Goal: Information Seeking & Learning: Learn about a topic

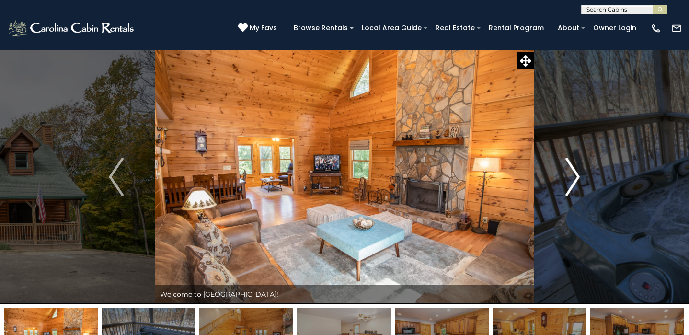
click at [573, 170] on img "Next" at bounding box center [572, 177] width 14 height 38
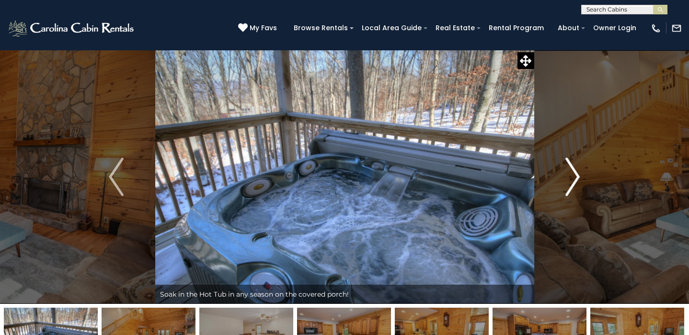
click at [573, 170] on img "Next" at bounding box center [572, 177] width 14 height 38
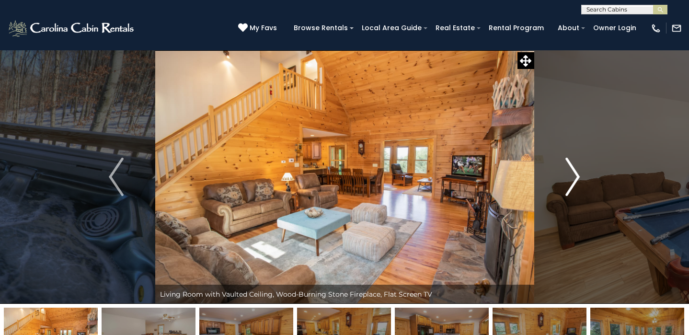
click at [573, 170] on img "Next" at bounding box center [572, 177] width 14 height 38
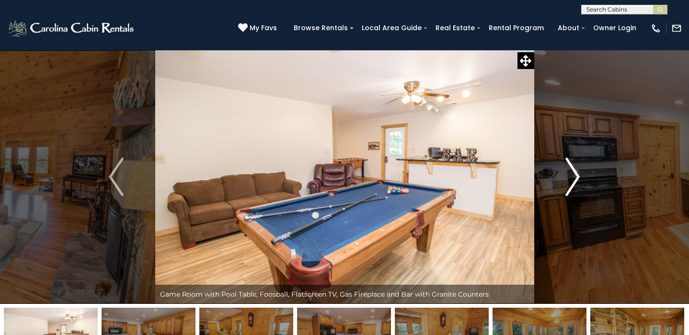
click at [573, 170] on img "Next" at bounding box center [572, 177] width 14 height 38
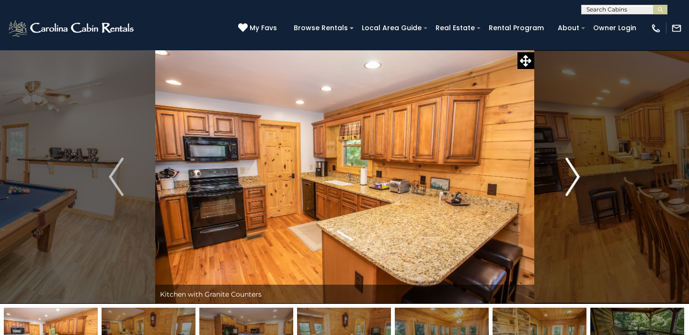
click at [573, 170] on img "Next" at bounding box center [572, 177] width 14 height 38
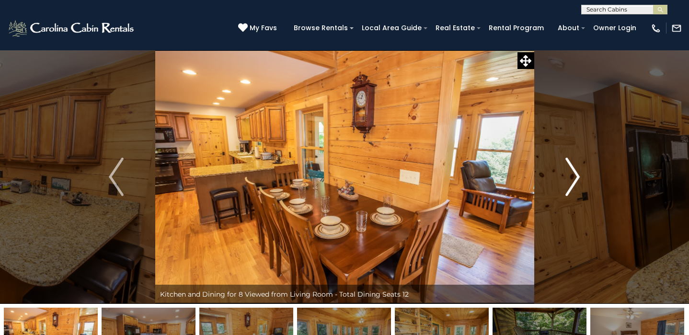
click at [573, 170] on img "Next" at bounding box center [572, 177] width 14 height 38
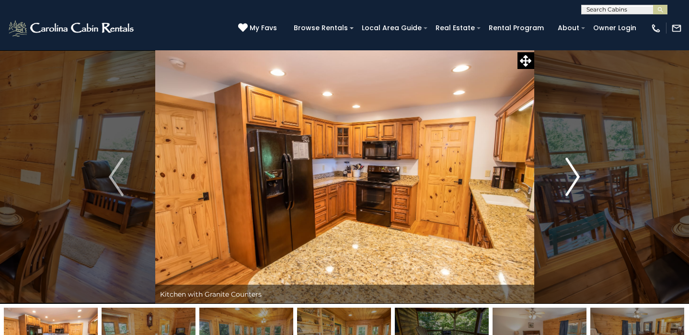
click at [573, 170] on img "Next" at bounding box center [572, 177] width 14 height 38
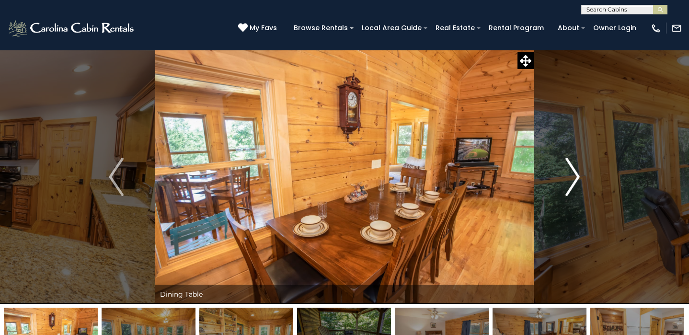
click at [573, 170] on img "Next" at bounding box center [572, 177] width 14 height 38
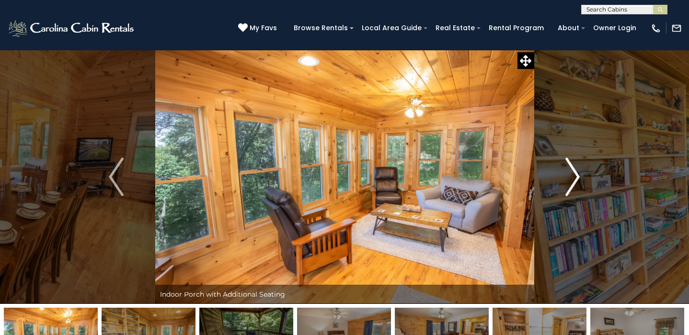
click at [573, 170] on img "Next" at bounding box center [572, 177] width 14 height 38
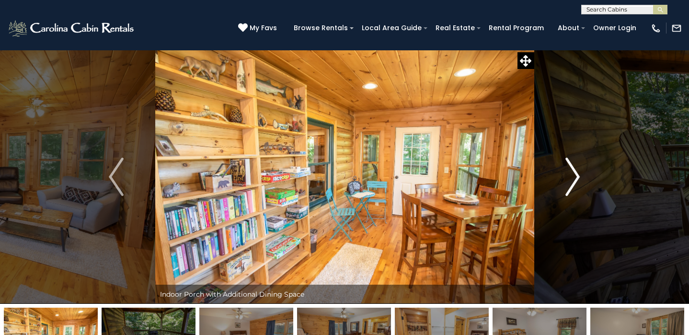
click at [573, 170] on img "Next" at bounding box center [572, 177] width 14 height 38
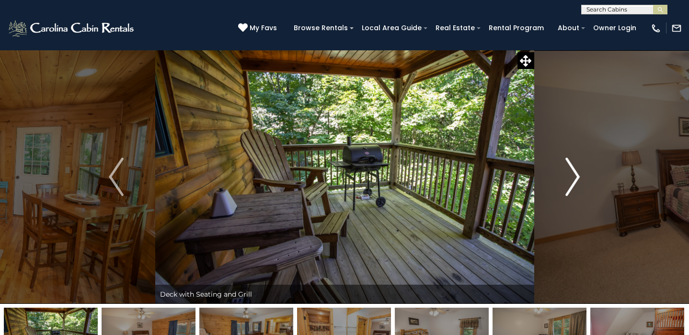
click at [573, 170] on img "Next" at bounding box center [572, 177] width 14 height 38
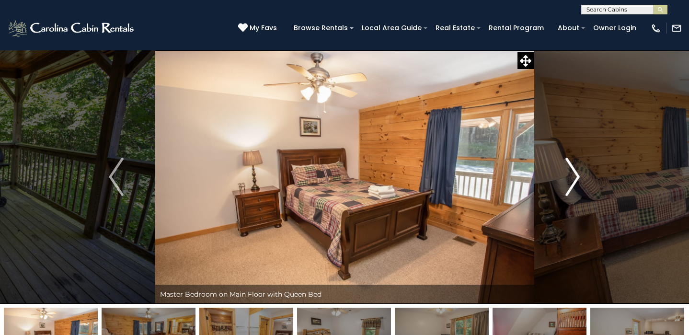
click at [573, 170] on img "Next" at bounding box center [572, 177] width 14 height 38
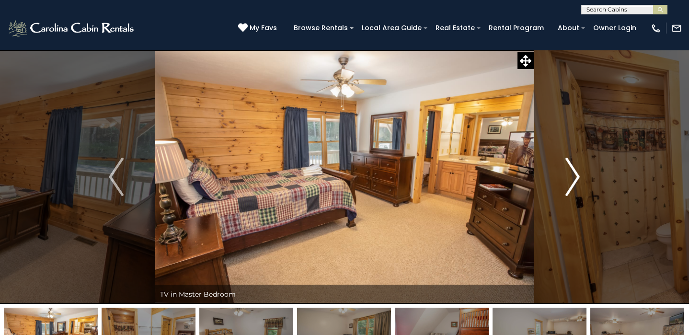
click at [573, 170] on img "Next" at bounding box center [572, 177] width 14 height 38
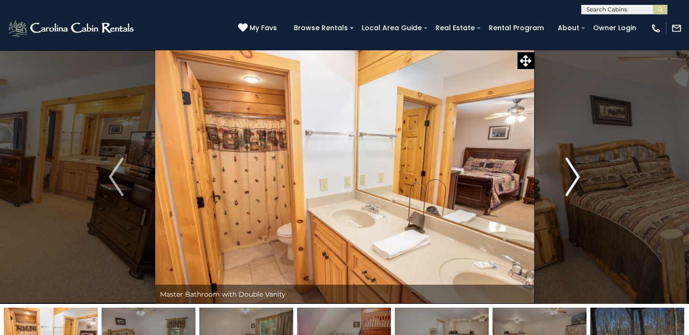
click at [573, 170] on img "Next" at bounding box center [572, 177] width 14 height 38
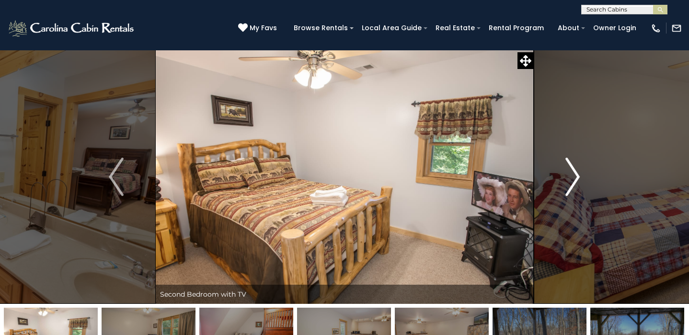
click at [573, 170] on img "Next" at bounding box center [572, 177] width 14 height 38
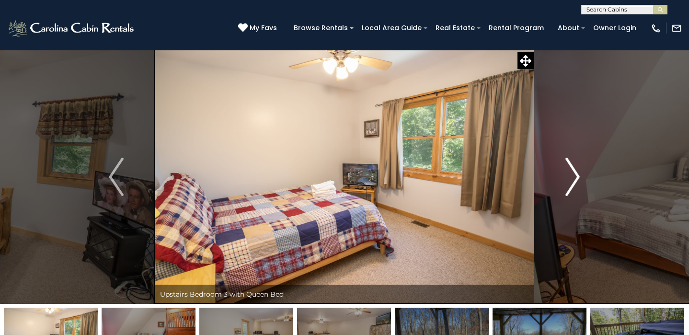
click at [573, 171] on img "Next" at bounding box center [572, 177] width 14 height 38
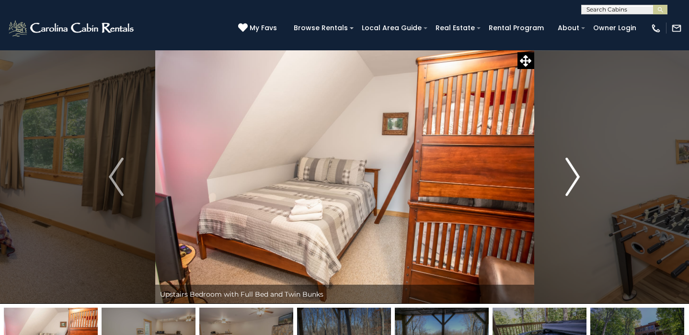
click at [573, 171] on img "Next" at bounding box center [572, 177] width 14 height 38
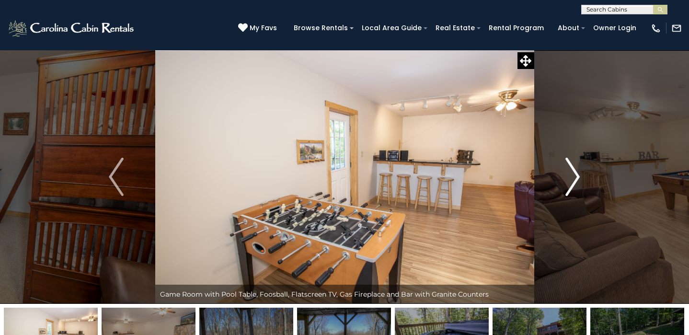
click at [573, 171] on img "Next" at bounding box center [572, 177] width 14 height 38
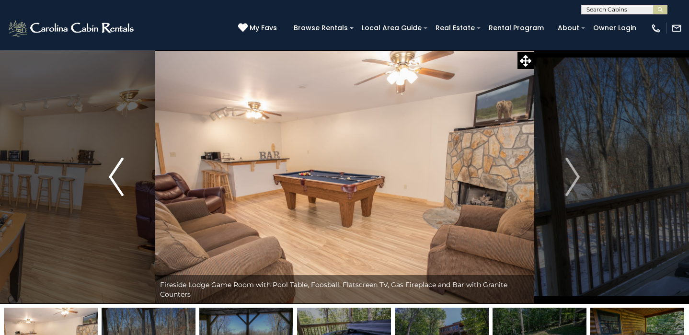
click at [101, 170] on button "Previous" at bounding box center [116, 177] width 78 height 254
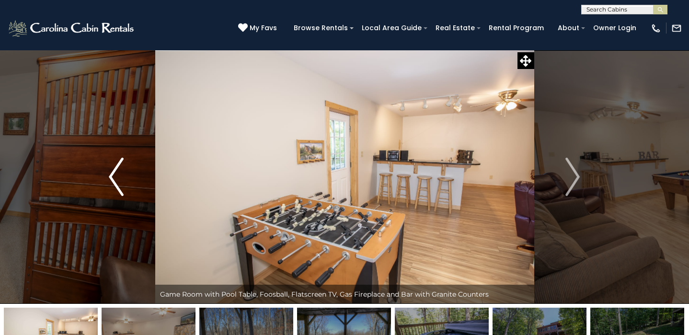
click at [109, 170] on img "Previous" at bounding box center [116, 177] width 14 height 38
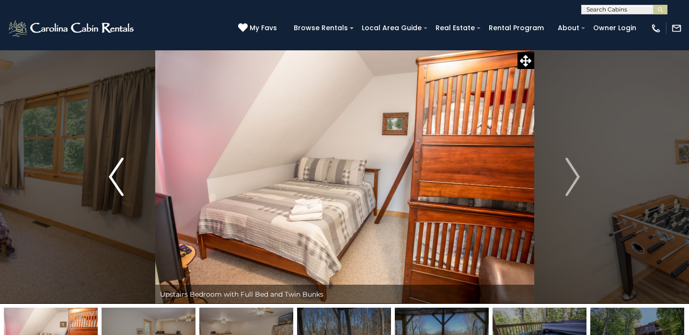
click at [109, 170] on img "Previous" at bounding box center [116, 177] width 14 height 38
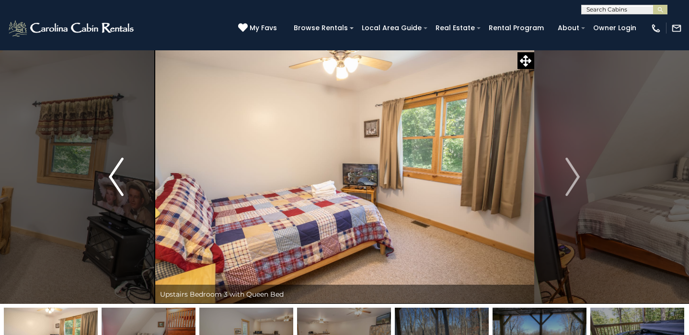
click at [109, 170] on img "Previous" at bounding box center [116, 177] width 14 height 38
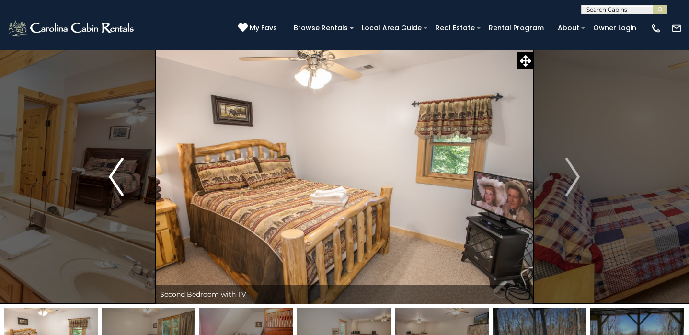
click at [109, 170] on img "Previous" at bounding box center [116, 177] width 14 height 38
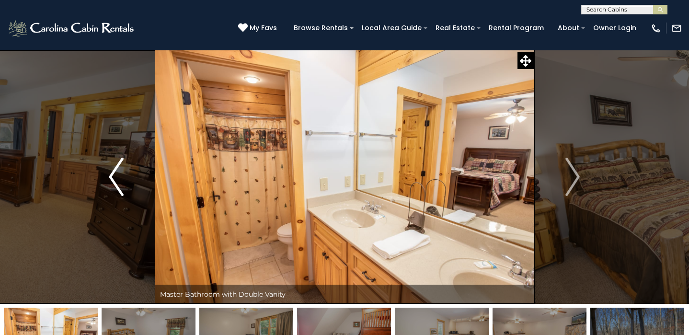
click at [109, 170] on img "Previous" at bounding box center [116, 177] width 14 height 38
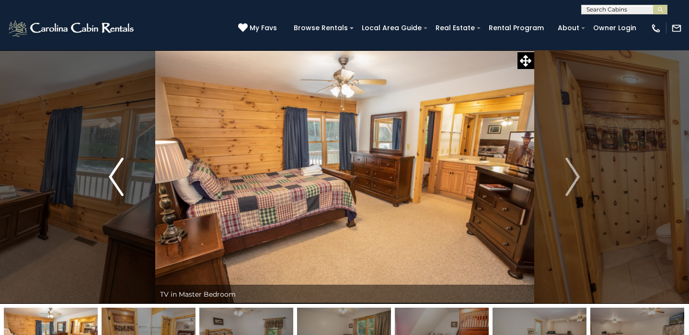
click at [109, 170] on img "Previous" at bounding box center [116, 177] width 14 height 38
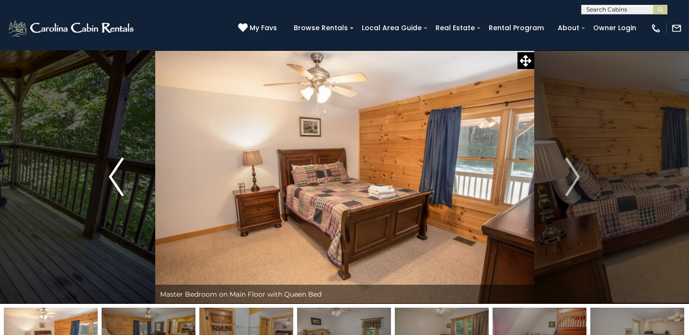
click at [109, 170] on img "Previous" at bounding box center [116, 177] width 14 height 38
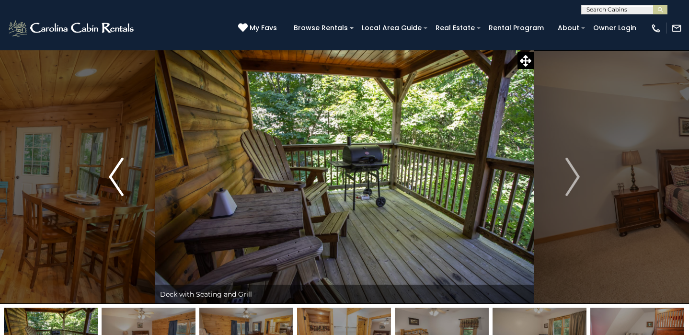
click at [109, 170] on img "Previous" at bounding box center [116, 177] width 14 height 38
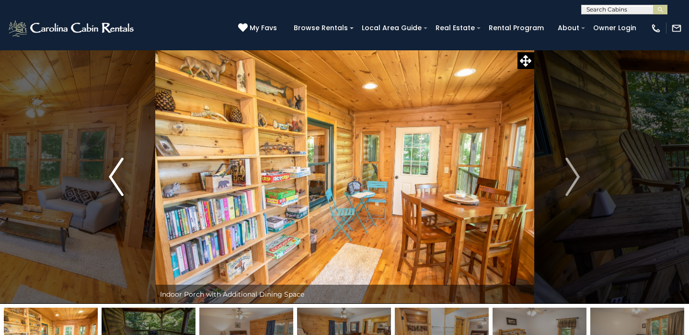
click at [109, 170] on img "Previous" at bounding box center [116, 177] width 14 height 38
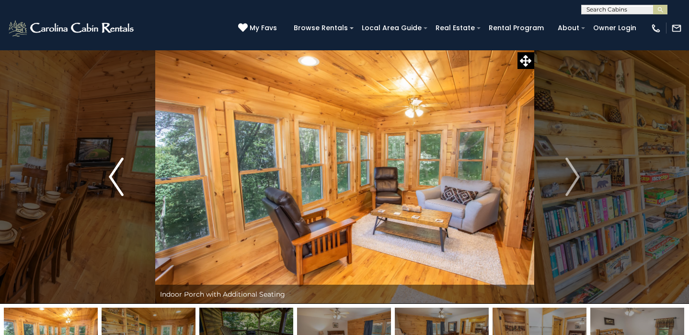
click at [109, 170] on img "Previous" at bounding box center [116, 177] width 14 height 38
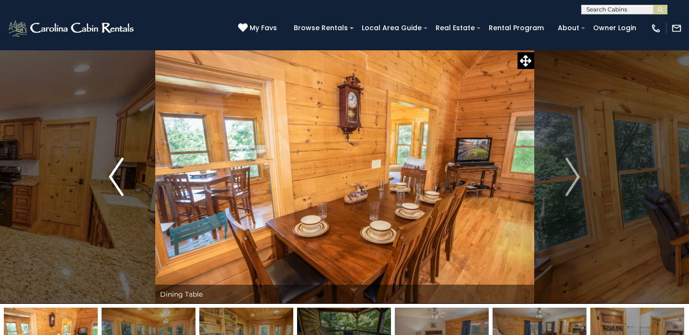
click at [109, 170] on img "Previous" at bounding box center [116, 177] width 14 height 38
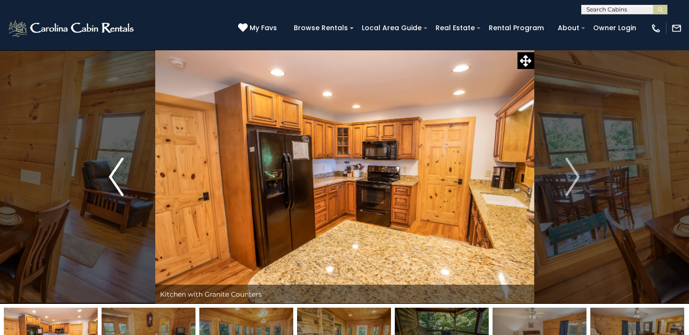
click at [109, 170] on img "Previous" at bounding box center [116, 177] width 14 height 38
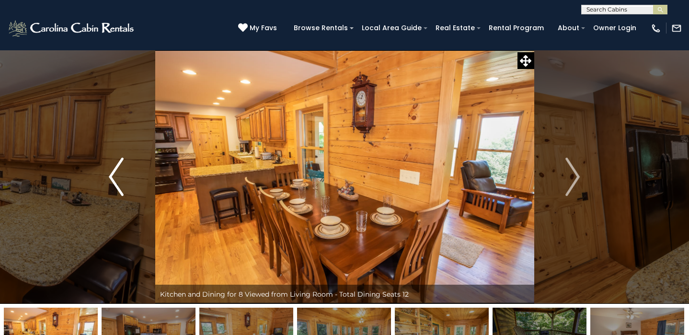
click at [109, 170] on img "Previous" at bounding box center [116, 177] width 14 height 38
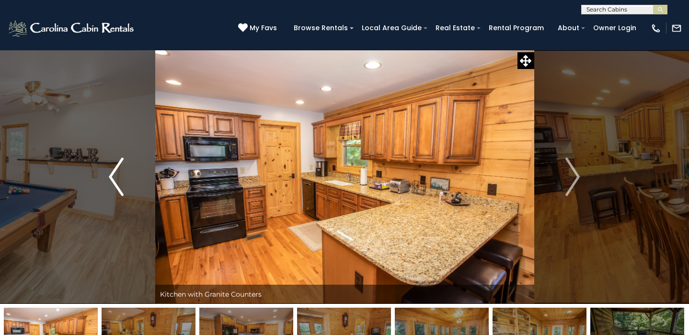
click at [109, 170] on img "Previous" at bounding box center [116, 177] width 14 height 38
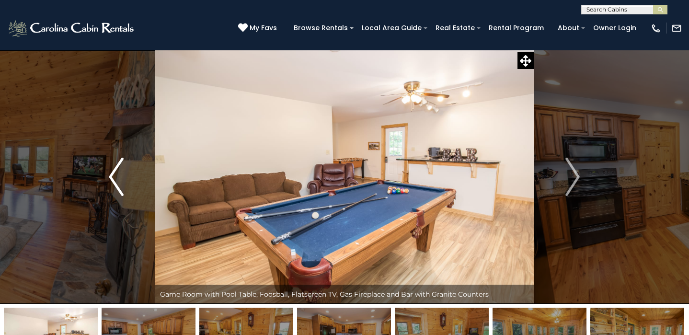
click at [109, 170] on img "Previous" at bounding box center [116, 177] width 14 height 38
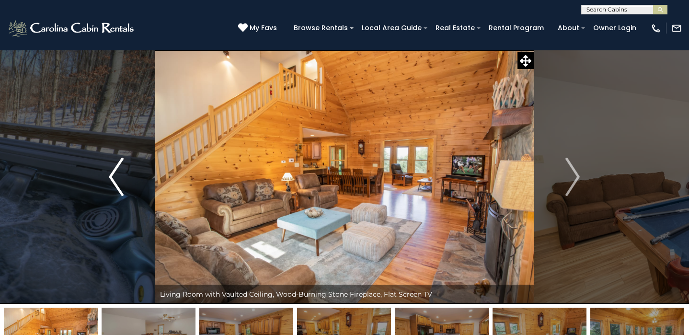
click at [109, 170] on img "Previous" at bounding box center [116, 177] width 14 height 38
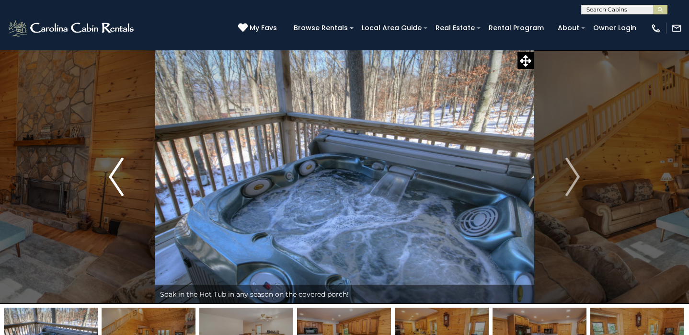
click at [109, 170] on img "Previous" at bounding box center [116, 177] width 14 height 38
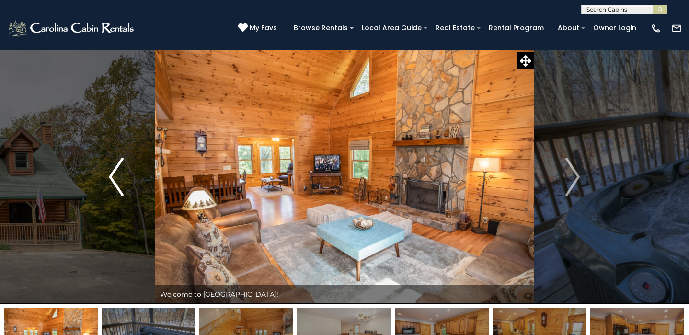
click at [109, 170] on img "Previous" at bounding box center [116, 177] width 14 height 38
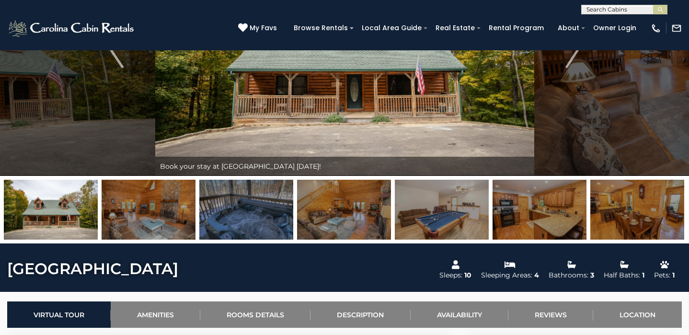
scroll to position [196, 0]
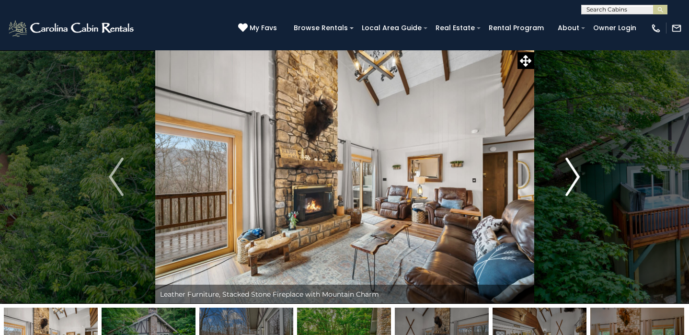
click at [583, 174] on button "Next" at bounding box center [572, 177] width 78 height 254
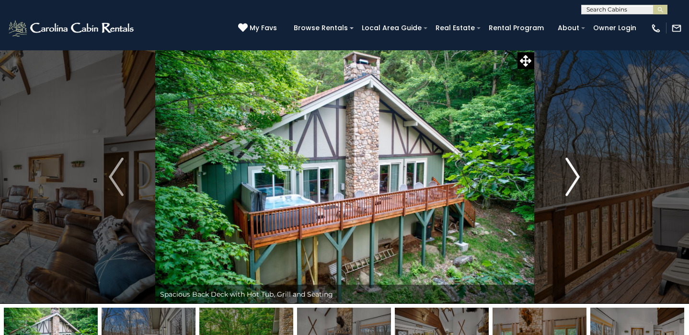
click at [583, 174] on button "Next" at bounding box center [572, 177] width 78 height 254
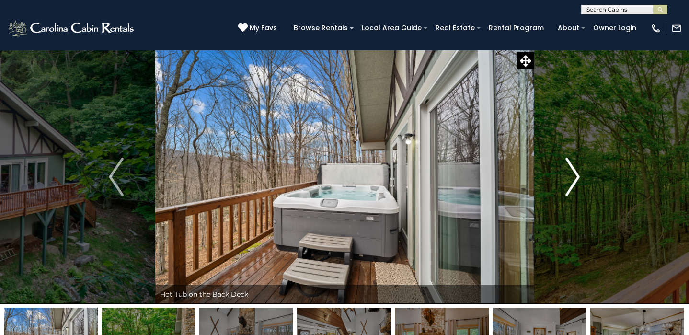
click at [583, 174] on button "Next" at bounding box center [572, 177] width 78 height 254
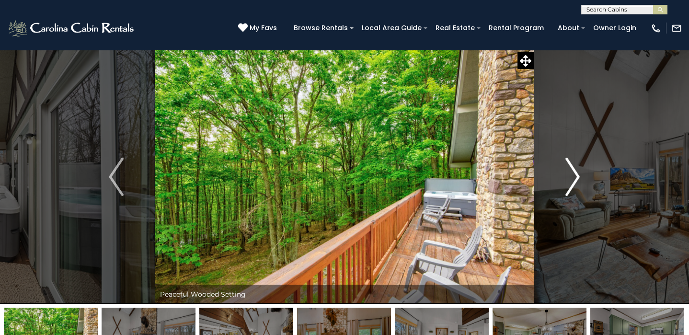
click at [583, 174] on button "Next" at bounding box center [572, 177] width 78 height 254
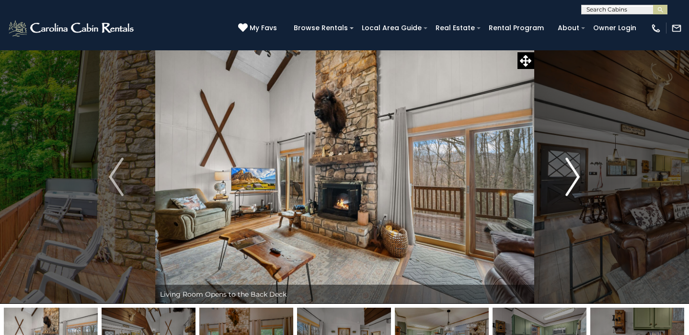
click at [583, 174] on button "Next" at bounding box center [572, 177] width 78 height 254
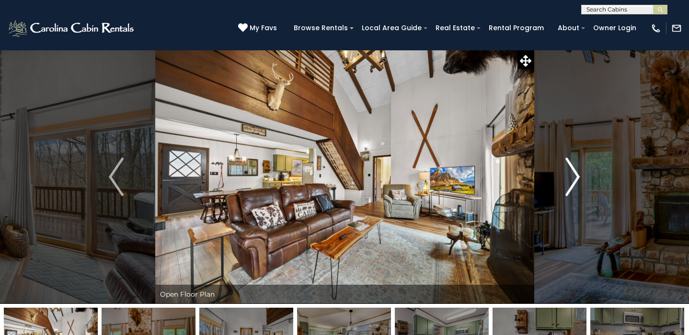
click at [583, 174] on button "Next" at bounding box center [572, 177] width 78 height 254
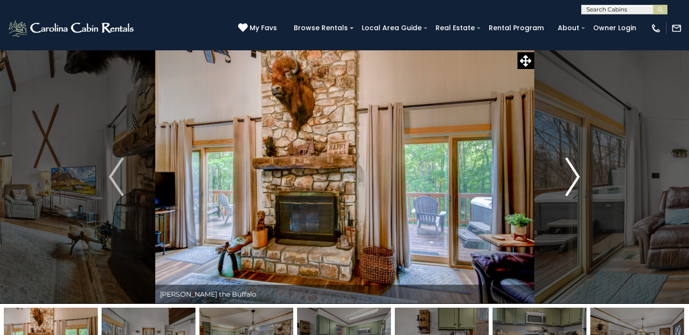
click at [583, 174] on button "Next" at bounding box center [572, 177] width 78 height 254
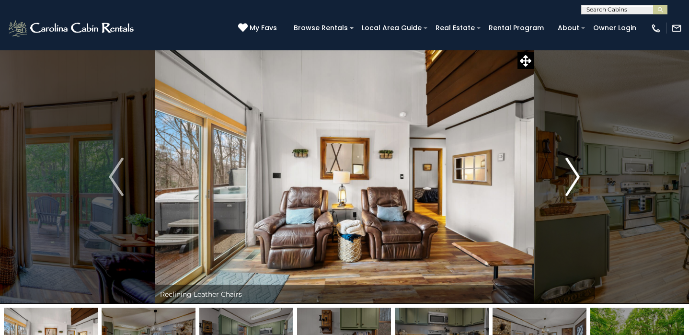
click at [583, 174] on button "Next" at bounding box center [572, 177] width 78 height 254
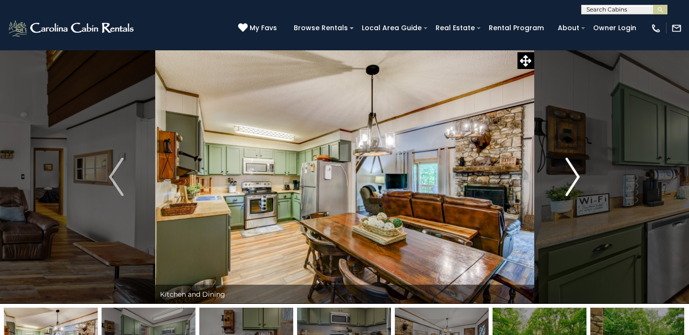
click at [583, 174] on button "Next" at bounding box center [572, 177] width 78 height 254
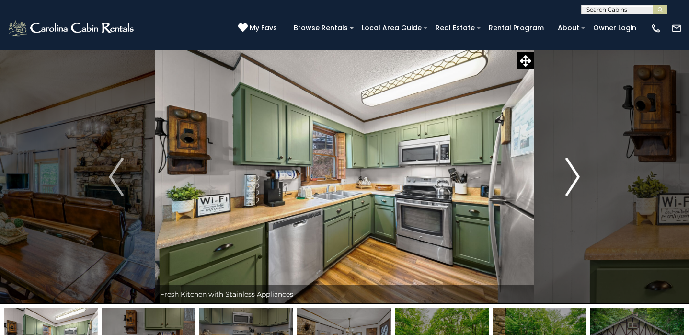
click at [583, 174] on button "Next" at bounding box center [572, 177] width 78 height 254
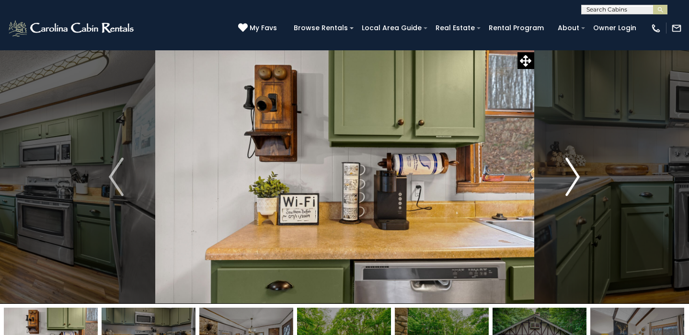
click at [583, 174] on button "Next" at bounding box center [572, 177] width 78 height 254
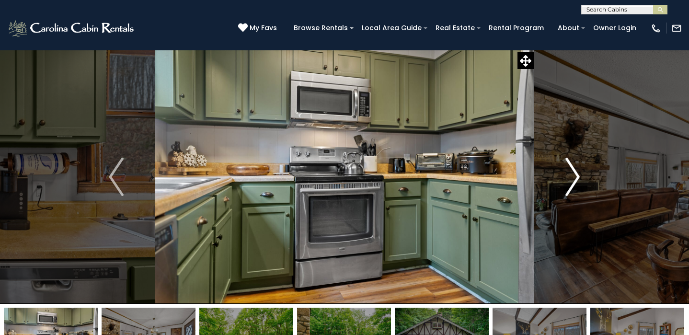
click at [583, 174] on button "Next" at bounding box center [572, 177] width 78 height 254
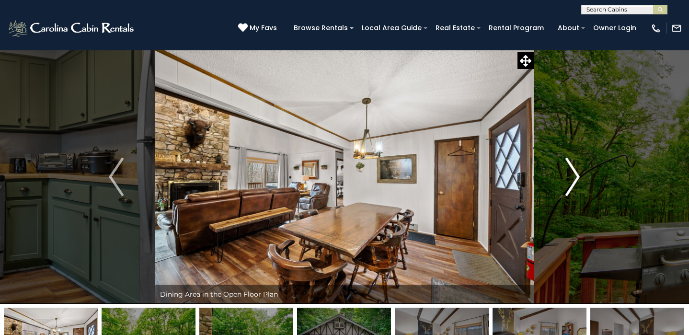
click at [583, 174] on button "Next" at bounding box center [572, 177] width 78 height 254
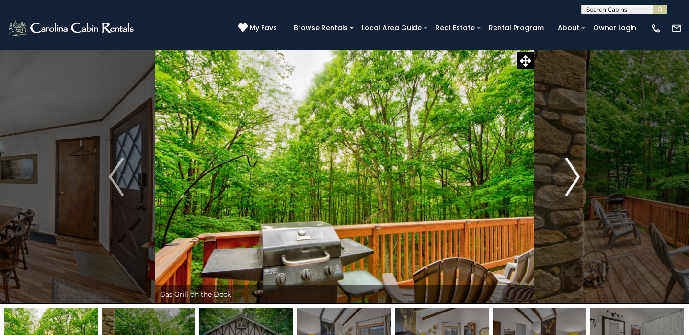
click at [583, 174] on button "Next" at bounding box center [572, 177] width 78 height 254
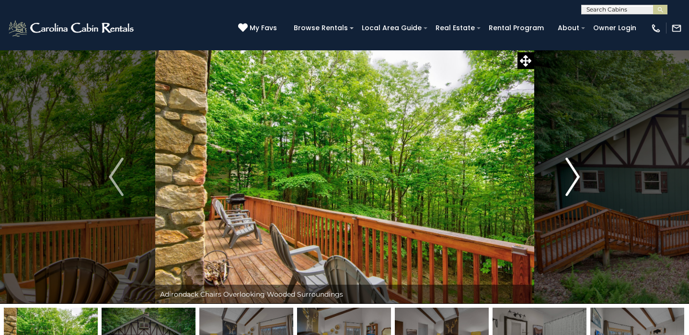
click at [583, 174] on button "Next" at bounding box center [572, 177] width 78 height 254
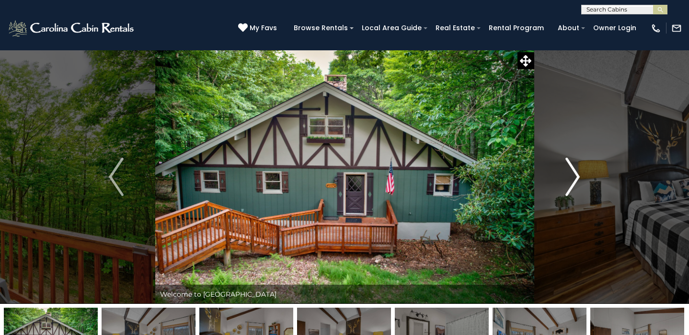
click at [583, 174] on button "Next" at bounding box center [572, 177] width 78 height 254
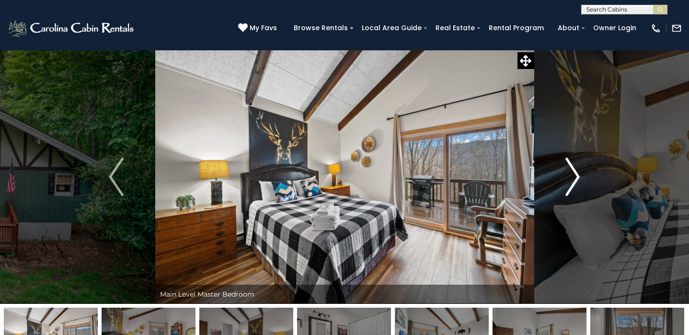
click at [583, 174] on button "Next" at bounding box center [572, 177] width 78 height 254
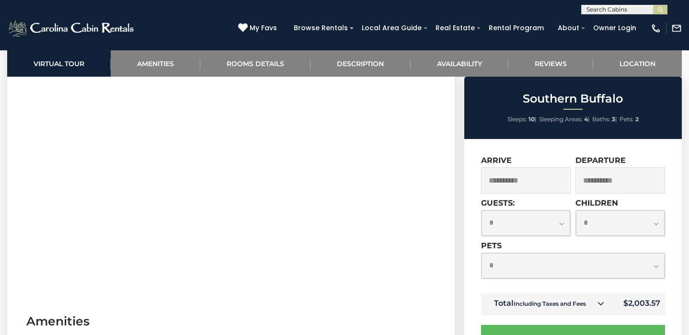
scroll to position [446, 0]
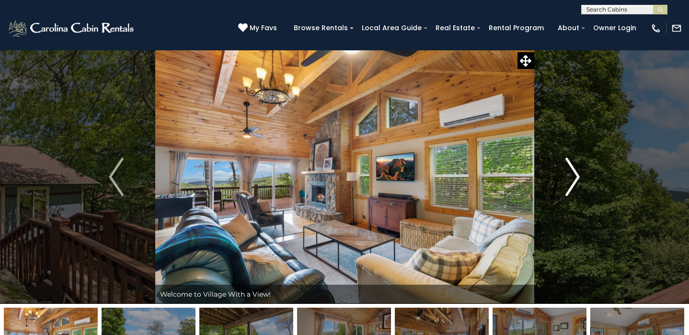
click at [571, 181] on img "Next" at bounding box center [572, 177] width 14 height 38
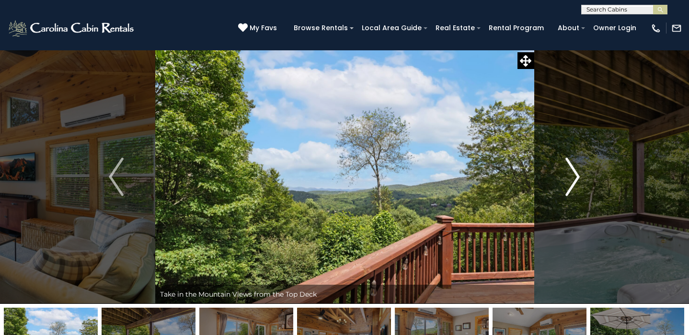
click at [571, 181] on img "Next" at bounding box center [572, 177] width 14 height 38
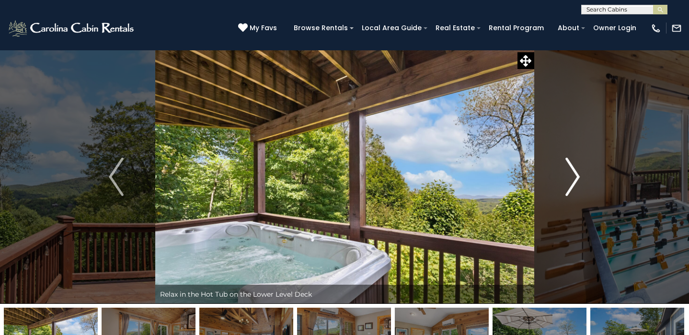
click at [571, 181] on img "Next" at bounding box center [572, 177] width 14 height 38
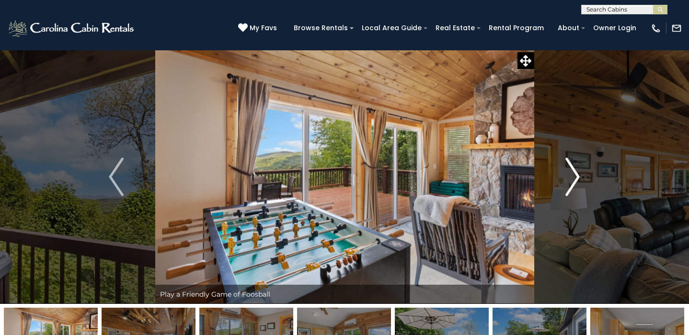
click at [571, 181] on img "Next" at bounding box center [572, 177] width 14 height 38
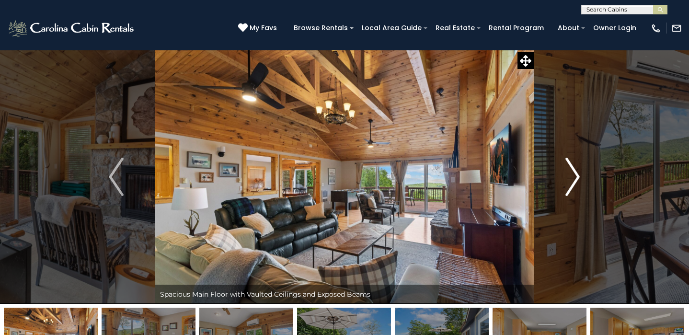
click at [571, 181] on img "Next" at bounding box center [572, 177] width 14 height 38
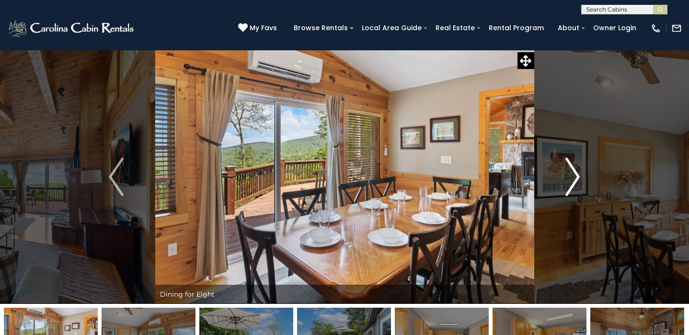
click at [571, 181] on img "Next" at bounding box center [572, 177] width 14 height 38
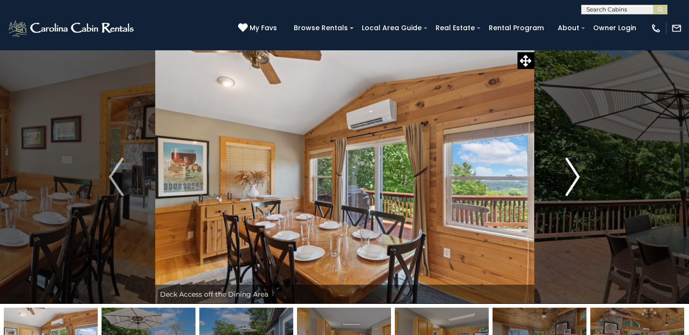
click at [571, 181] on img "Next" at bounding box center [572, 177] width 14 height 38
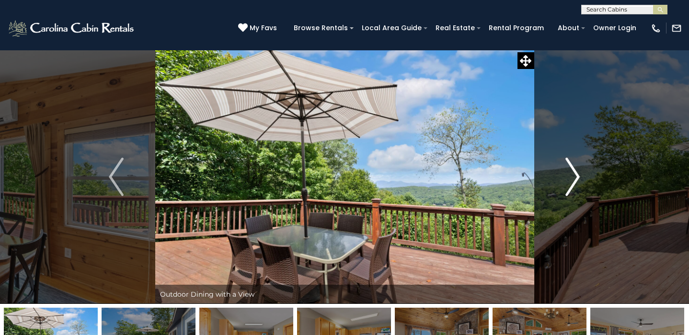
click at [571, 181] on img "Next" at bounding box center [572, 177] width 14 height 38
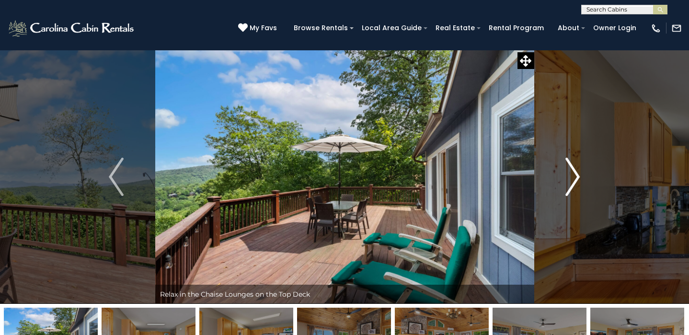
click at [571, 181] on img "Next" at bounding box center [572, 177] width 14 height 38
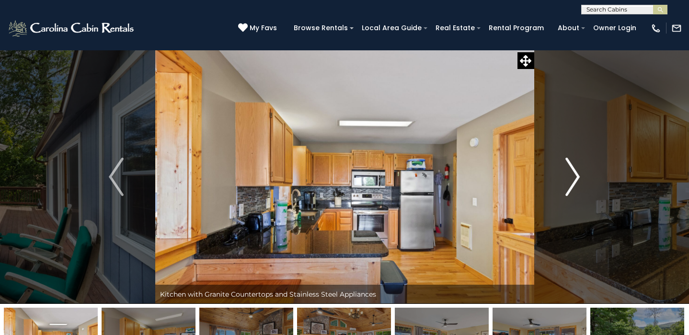
click at [571, 181] on img "Next" at bounding box center [572, 177] width 14 height 38
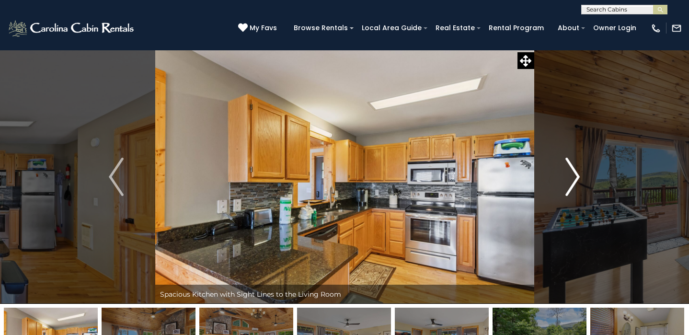
click at [571, 181] on img "Next" at bounding box center [572, 177] width 14 height 38
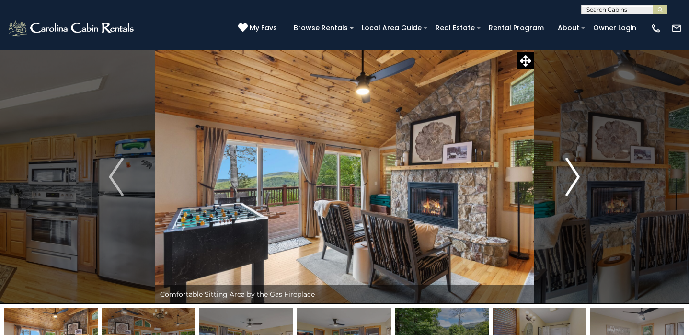
click at [568, 177] on img "Next" at bounding box center [572, 177] width 14 height 38
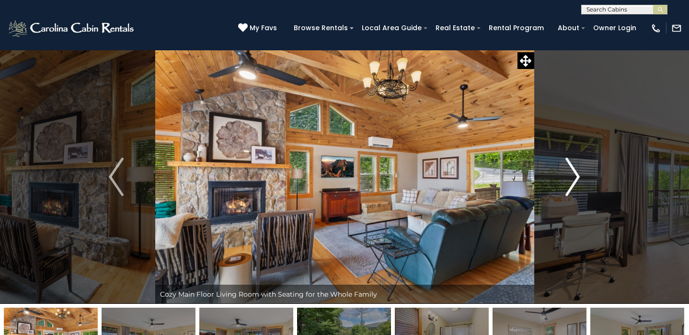
click at [568, 177] on img "Next" at bounding box center [572, 177] width 14 height 38
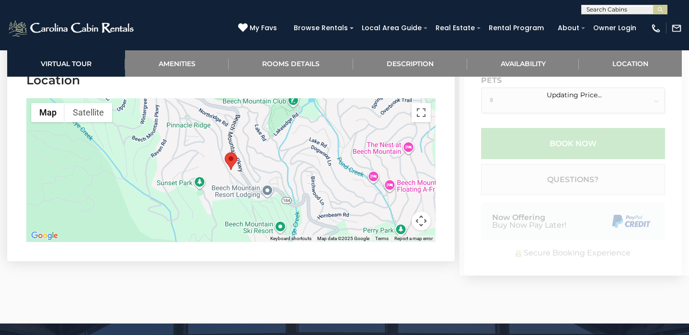
scroll to position [2753, 0]
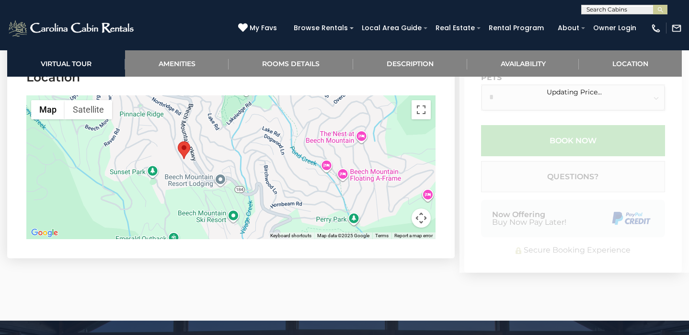
drag, startPoint x: 349, startPoint y: 189, endPoint x: 300, endPoint y: 181, distance: 49.6
click at [300, 181] on div at bounding box center [230, 167] width 409 height 144
click at [422, 208] on button "Map camera controls" at bounding box center [420, 217] width 19 height 19
click at [400, 208] on button "Zoom out" at bounding box center [396, 217] width 19 height 19
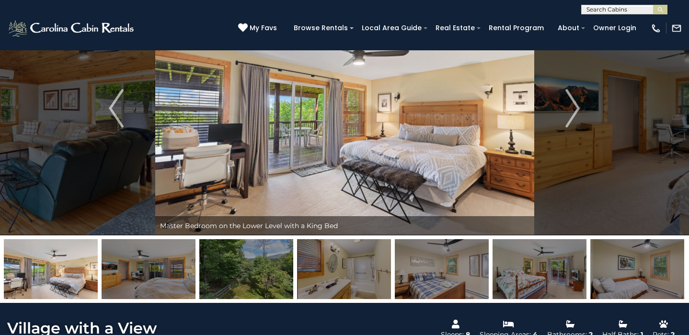
scroll to position [198, 0]
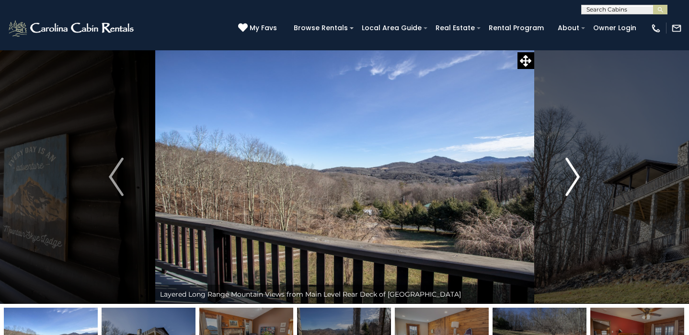
click at [570, 185] on img "Next" at bounding box center [572, 177] width 14 height 38
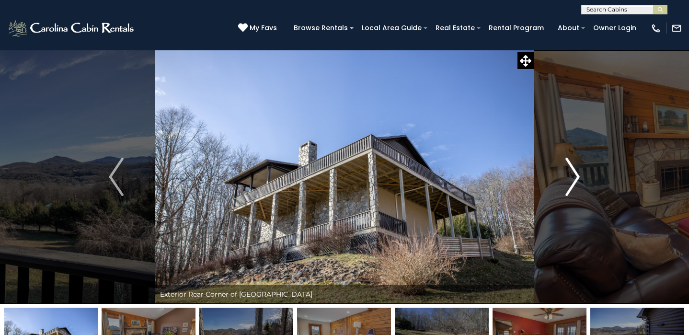
click at [570, 185] on img "Next" at bounding box center [572, 177] width 14 height 38
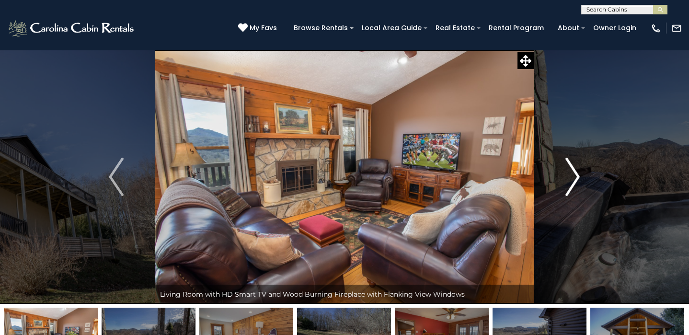
click at [570, 185] on img "Next" at bounding box center [572, 177] width 14 height 38
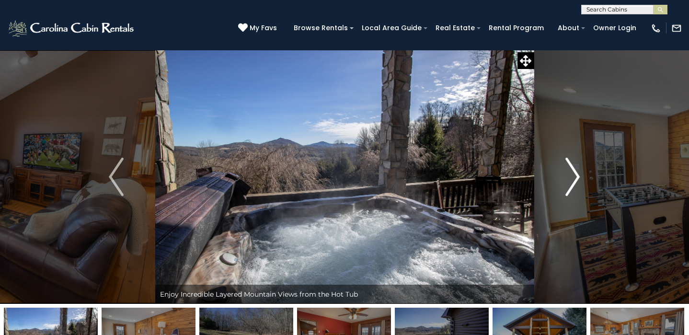
click at [570, 185] on img "Next" at bounding box center [572, 177] width 14 height 38
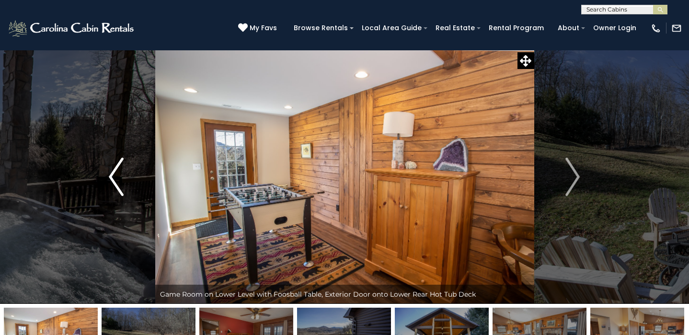
click at [125, 172] on button "Previous" at bounding box center [116, 177] width 78 height 254
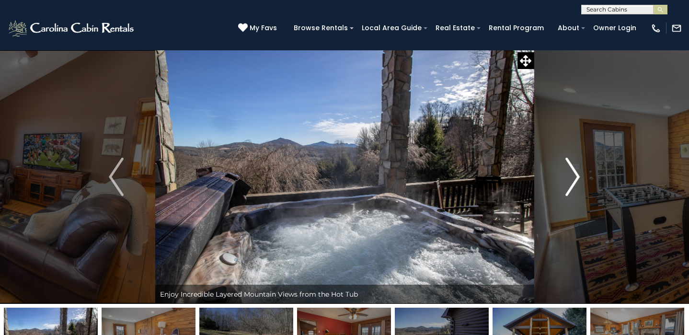
click at [571, 169] on img "Next" at bounding box center [572, 177] width 14 height 38
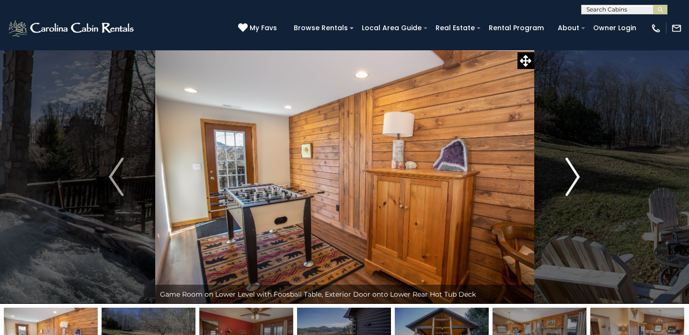
click at [571, 169] on img "Next" at bounding box center [572, 177] width 14 height 38
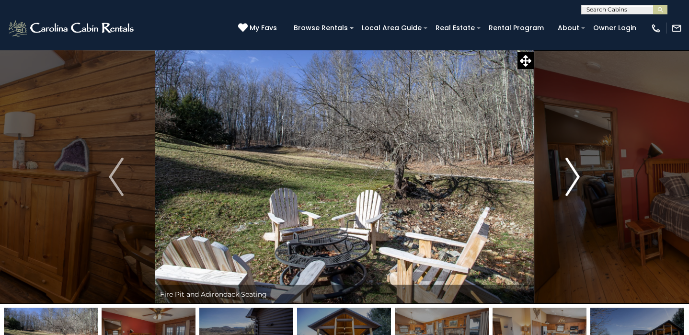
click at [571, 169] on img "Next" at bounding box center [572, 177] width 14 height 38
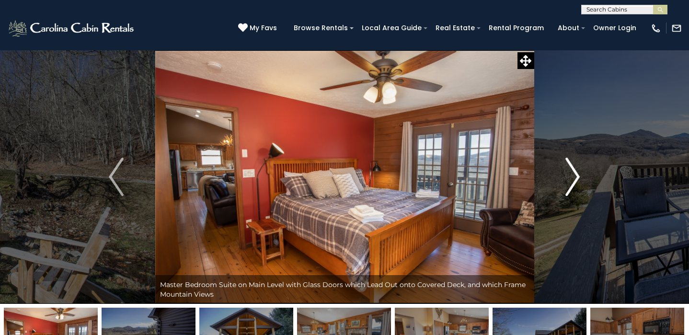
click at [571, 169] on img "Next" at bounding box center [572, 177] width 14 height 38
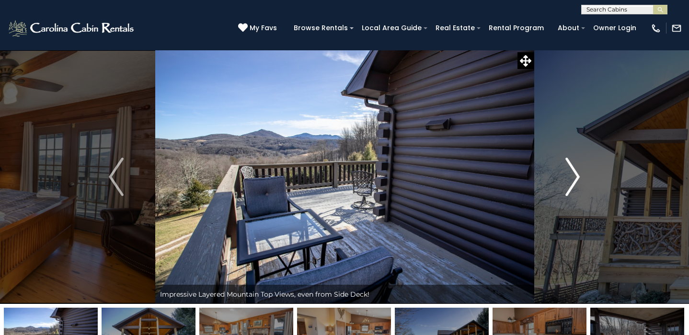
click at [571, 169] on img "Next" at bounding box center [572, 177] width 14 height 38
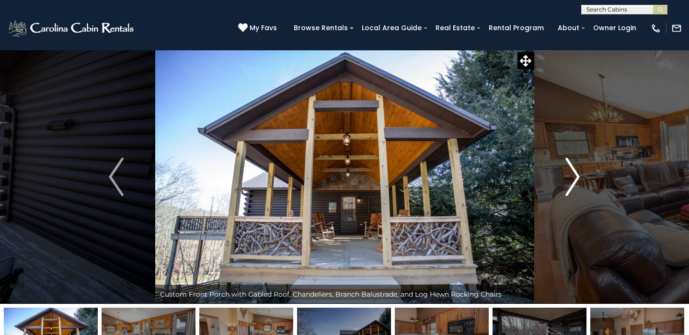
click at [570, 169] on img "Next" at bounding box center [572, 177] width 14 height 38
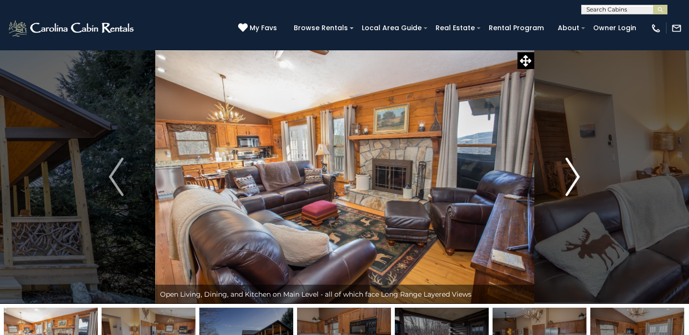
click at [570, 169] on img "Next" at bounding box center [572, 177] width 14 height 38
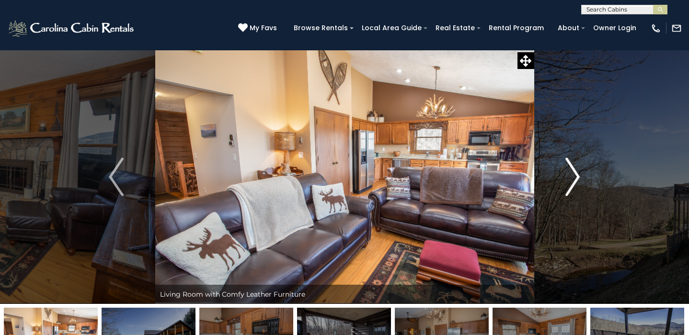
click at [570, 169] on img "Next" at bounding box center [572, 177] width 14 height 38
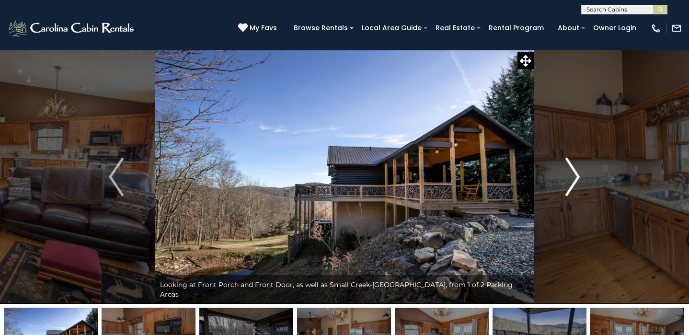
click at [570, 169] on img "Next" at bounding box center [572, 177] width 14 height 38
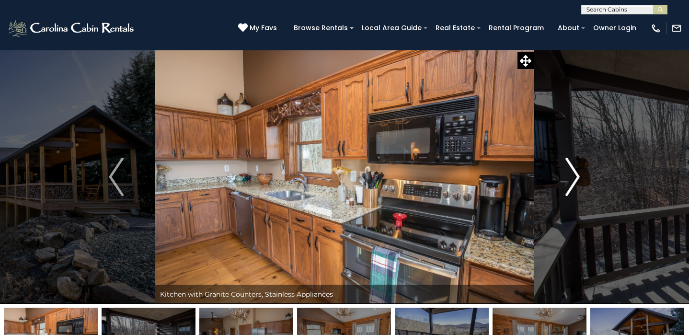
click at [570, 169] on img "Next" at bounding box center [572, 177] width 14 height 38
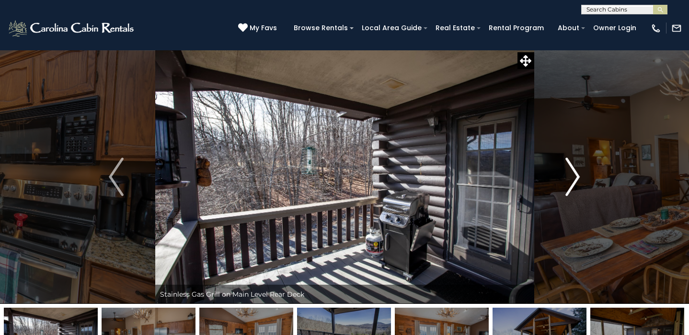
click at [570, 169] on img "Next" at bounding box center [572, 177] width 14 height 38
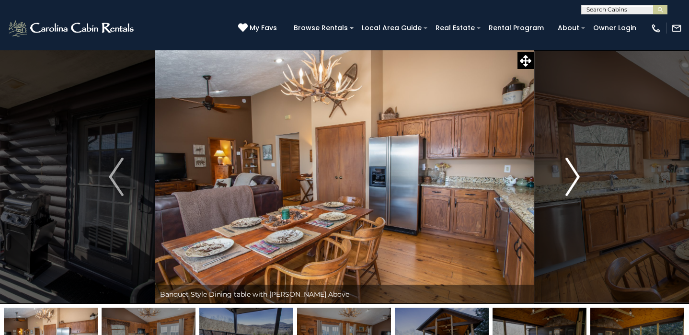
click at [577, 174] on img "Next" at bounding box center [572, 177] width 14 height 38
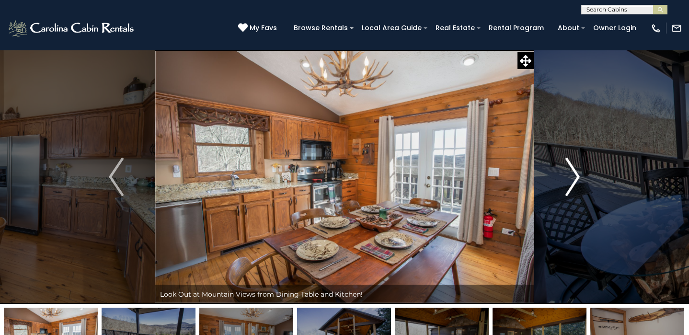
click at [577, 174] on img "Next" at bounding box center [572, 177] width 14 height 38
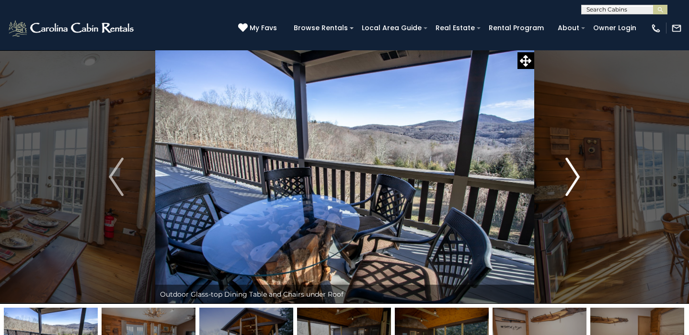
click at [577, 174] on img "Next" at bounding box center [572, 177] width 14 height 38
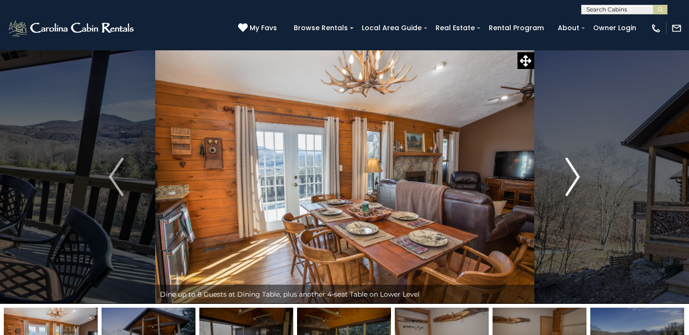
click at [577, 174] on img "Next" at bounding box center [572, 177] width 14 height 38
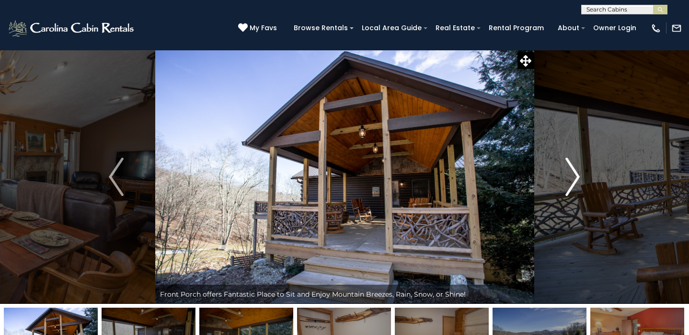
click at [577, 174] on img "Next" at bounding box center [572, 177] width 14 height 38
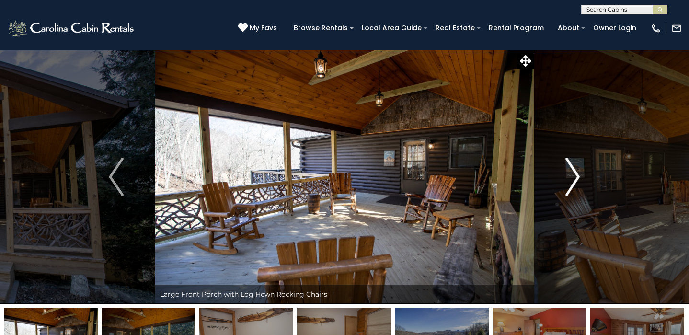
click at [577, 174] on img "Next" at bounding box center [572, 177] width 14 height 38
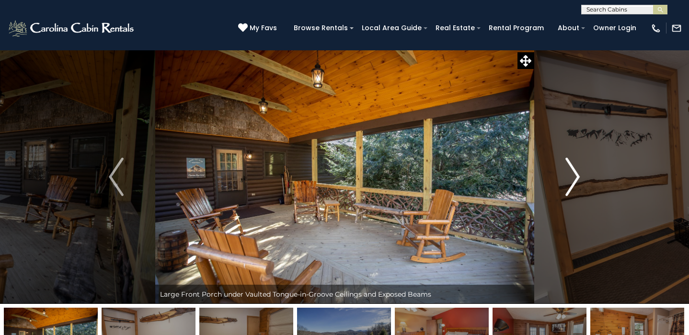
click at [577, 174] on img "Next" at bounding box center [572, 177] width 14 height 38
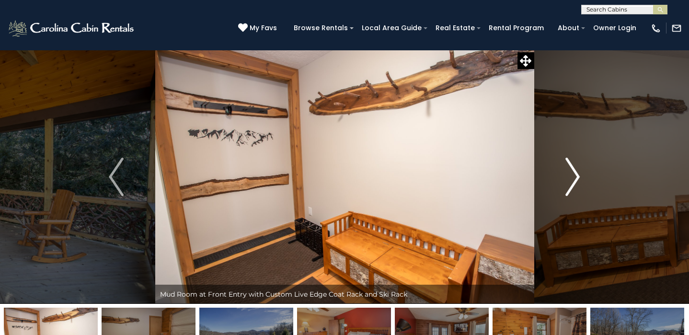
click at [577, 174] on img "Next" at bounding box center [572, 177] width 14 height 38
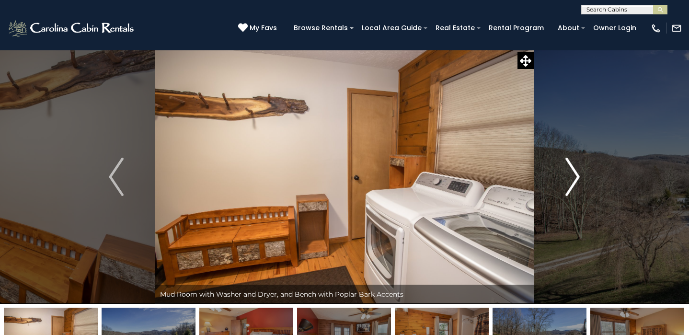
click at [577, 174] on img "Next" at bounding box center [572, 177] width 14 height 38
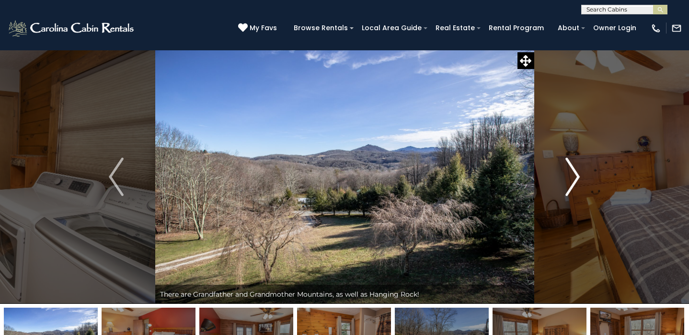
click at [577, 174] on img "Next" at bounding box center [572, 177] width 14 height 38
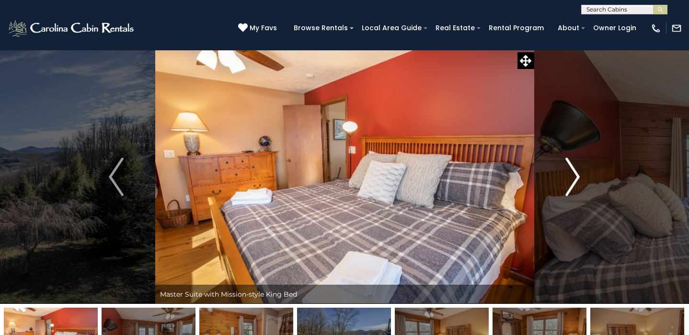
click at [577, 174] on img "Next" at bounding box center [572, 177] width 14 height 38
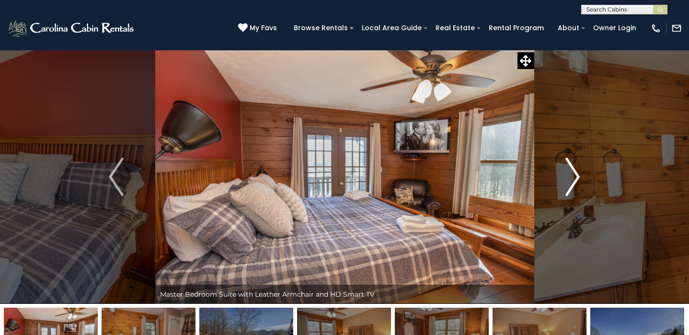
click at [577, 174] on img "Next" at bounding box center [572, 177] width 14 height 38
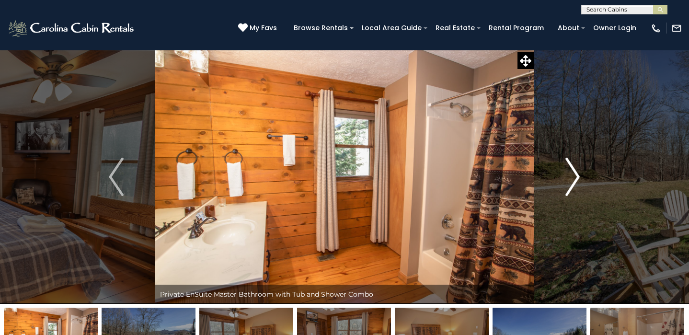
click at [577, 174] on img "Next" at bounding box center [572, 177] width 14 height 38
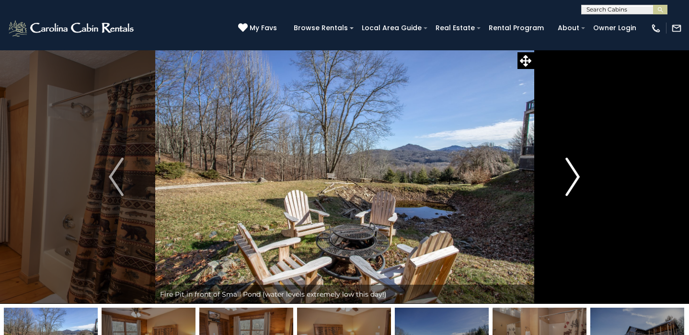
click at [577, 174] on img "Next" at bounding box center [572, 177] width 14 height 38
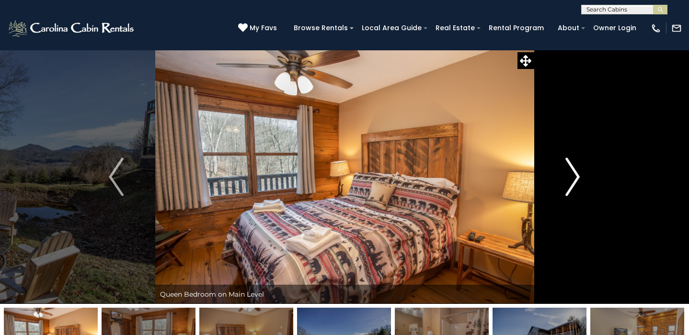
click at [577, 174] on img "Next" at bounding box center [572, 177] width 14 height 38
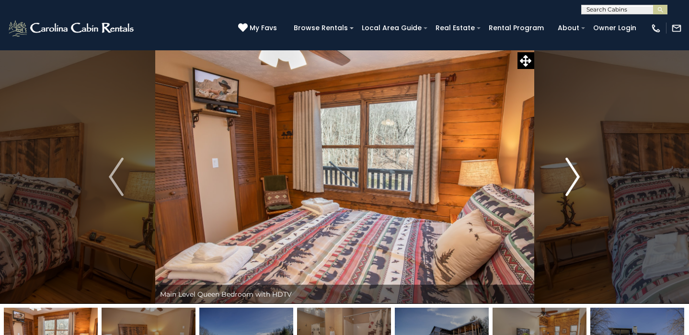
click at [577, 174] on img "Next" at bounding box center [572, 177] width 14 height 38
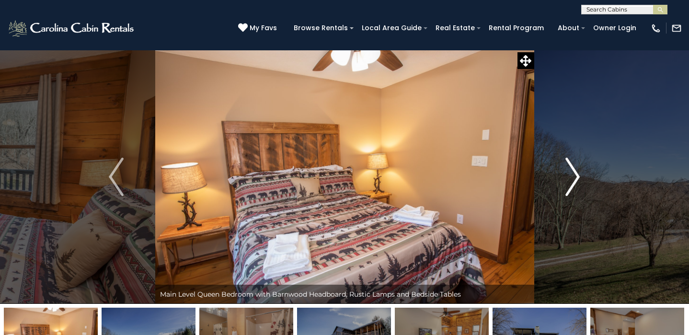
click at [577, 174] on img "Next" at bounding box center [572, 177] width 14 height 38
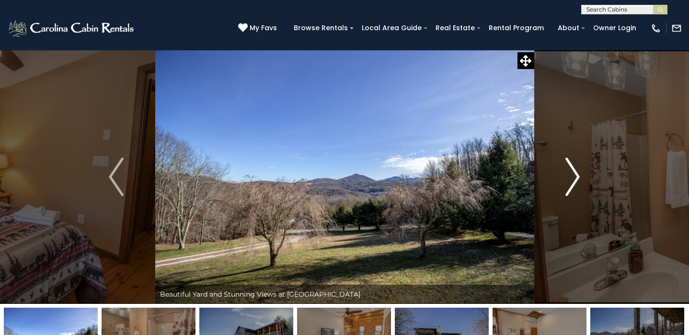
click at [577, 174] on img "Next" at bounding box center [572, 177] width 14 height 38
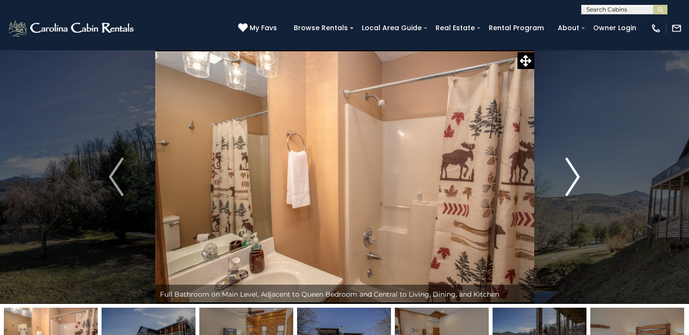
click at [577, 174] on img "Next" at bounding box center [572, 177] width 14 height 38
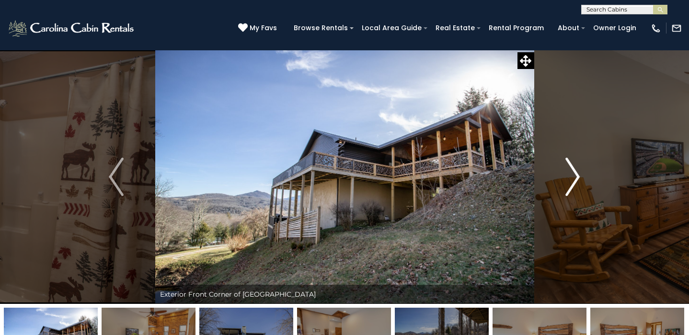
click at [577, 174] on img "Next" at bounding box center [572, 177] width 14 height 38
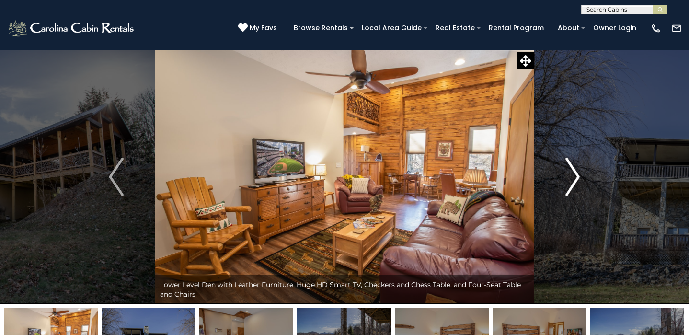
click at [577, 174] on img "Next" at bounding box center [572, 177] width 14 height 38
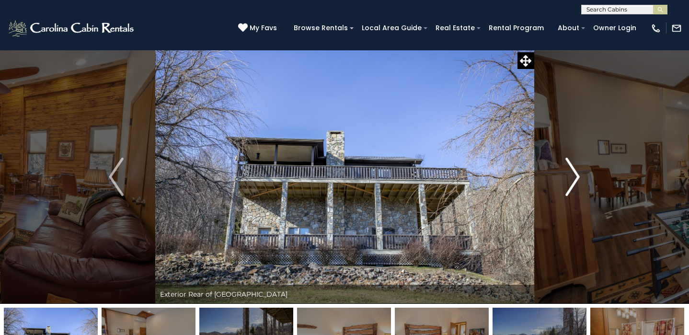
click at [577, 174] on img "Next" at bounding box center [572, 177] width 14 height 38
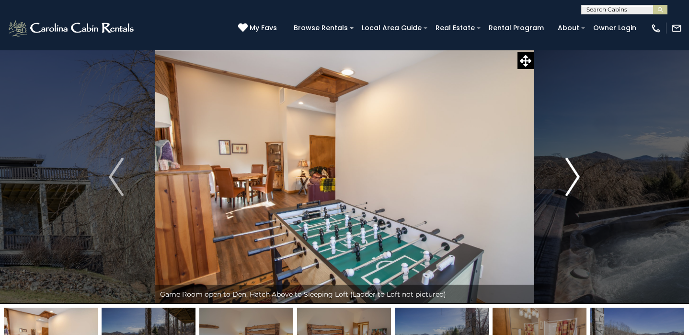
click at [577, 174] on img "Next" at bounding box center [572, 177] width 14 height 38
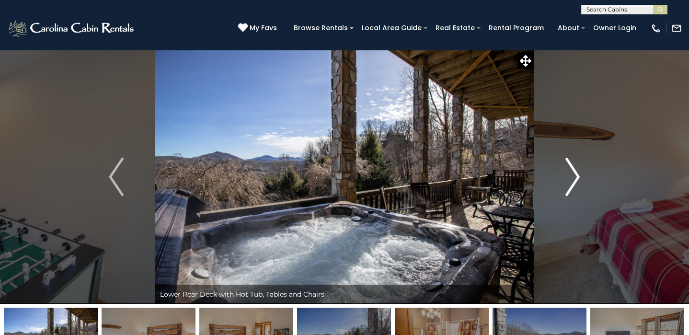
click at [577, 174] on img "Next" at bounding box center [572, 177] width 14 height 38
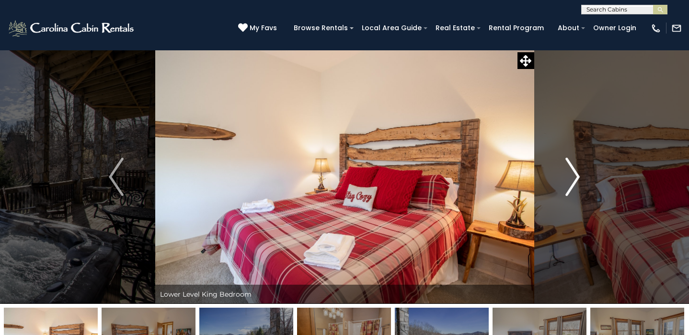
click at [577, 174] on img "Next" at bounding box center [572, 177] width 14 height 38
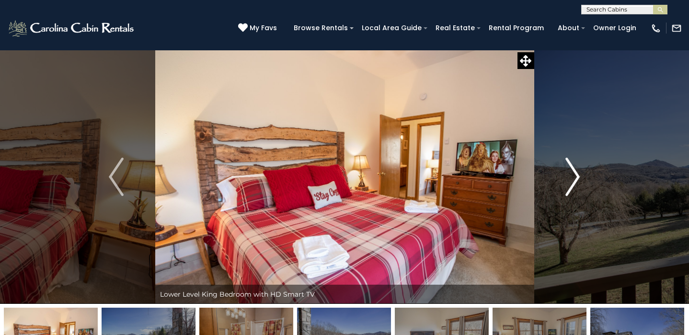
click at [577, 174] on img "Next" at bounding box center [572, 177] width 14 height 38
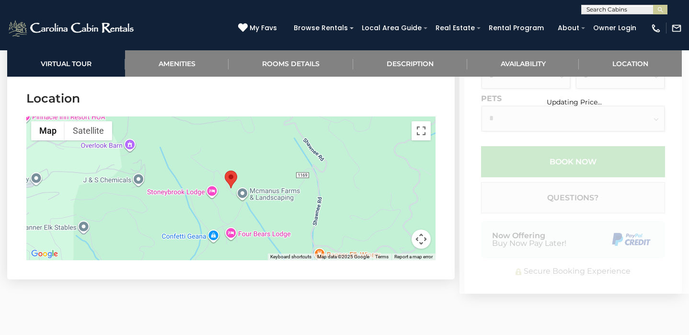
scroll to position [2981, 0]
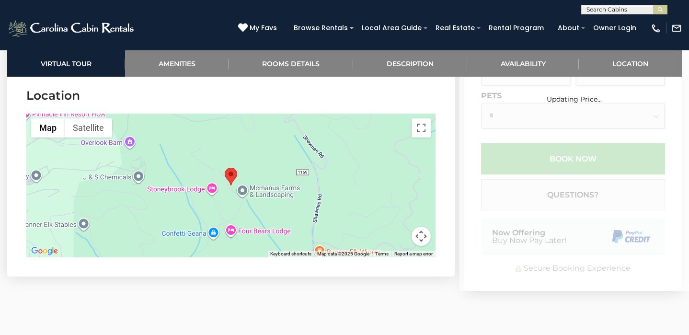
click at [180, 192] on div at bounding box center [230, 185] width 409 height 144
click at [421, 227] on button "Map camera controls" at bounding box center [420, 236] width 19 height 19
click at [395, 227] on button "Zoom out" at bounding box center [396, 236] width 19 height 19
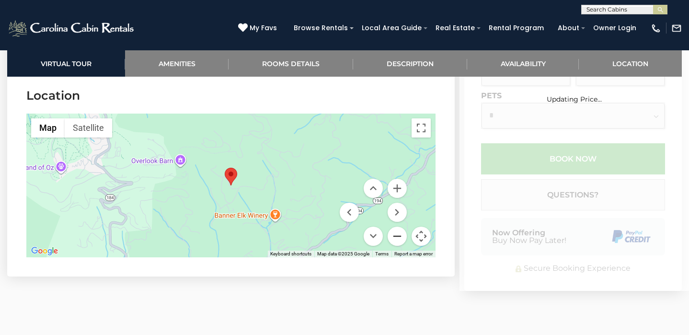
click at [395, 227] on button "Zoom out" at bounding box center [396, 236] width 19 height 19
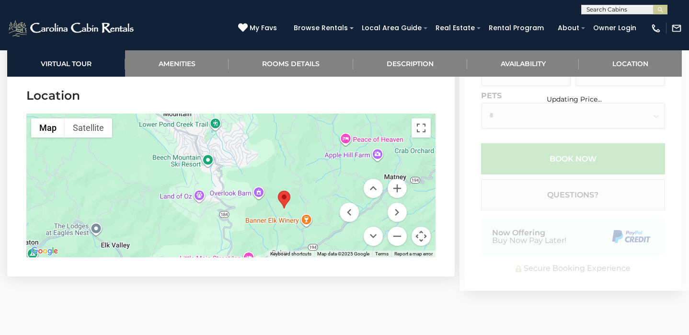
drag, startPoint x: 304, startPoint y: 164, endPoint x: 359, endPoint y: 187, distance: 59.7
click at [359, 187] on div "Map Terrain Satellite Labels Keyboard shortcuts Map Data Map data ©2025 Google …" at bounding box center [230, 185] width 409 height 144
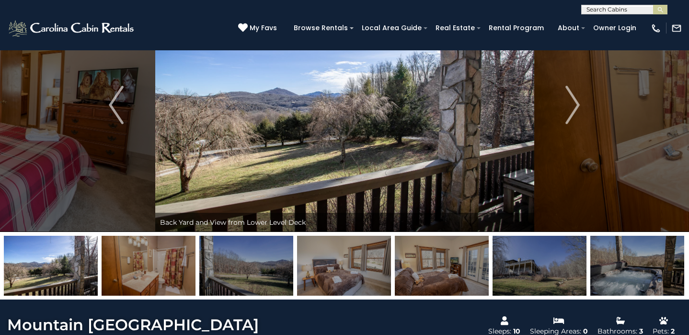
scroll to position [169, 0]
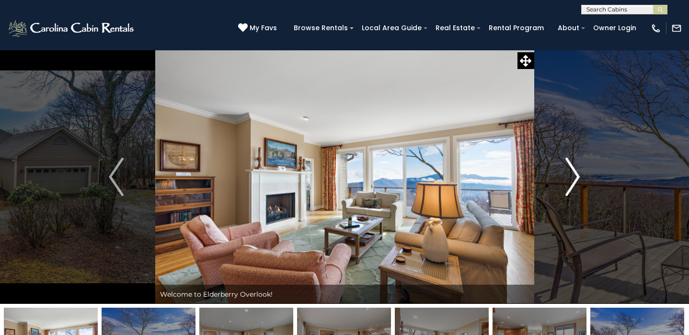
click at [577, 180] on img "Next" at bounding box center [572, 177] width 14 height 38
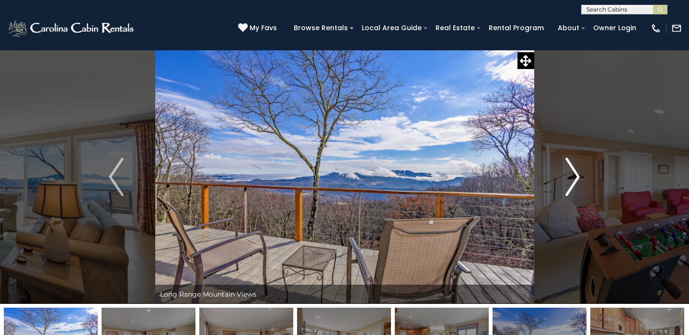
click at [577, 180] on img "Next" at bounding box center [572, 177] width 14 height 38
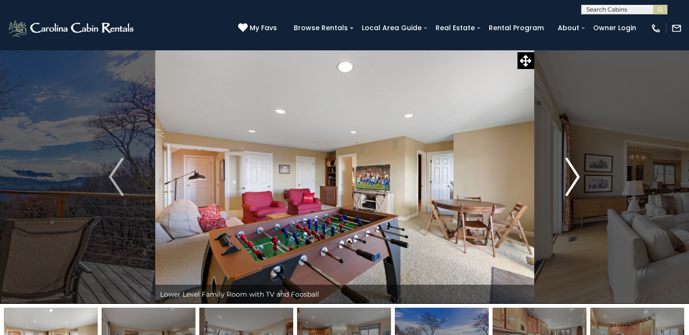
click at [577, 180] on img "Next" at bounding box center [572, 177] width 14 height 38
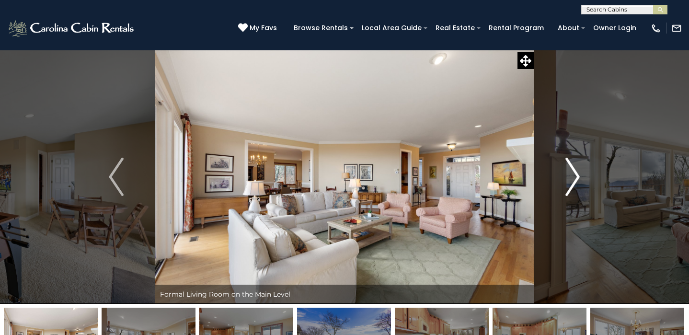
click at [577, 180] on img "Next" at bounding box center [572, 177] width 14 height 38
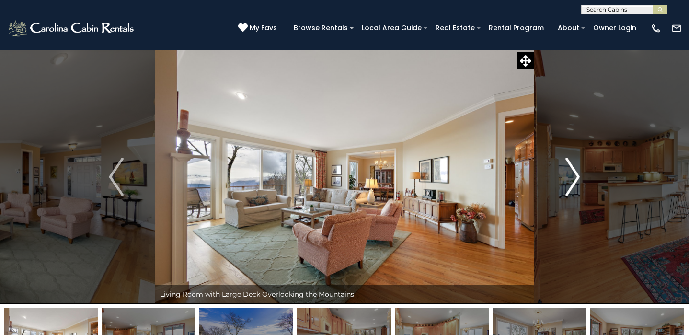
click at [577, 180] on img "Next" at bounding box center [572, 177] width 14 height 38
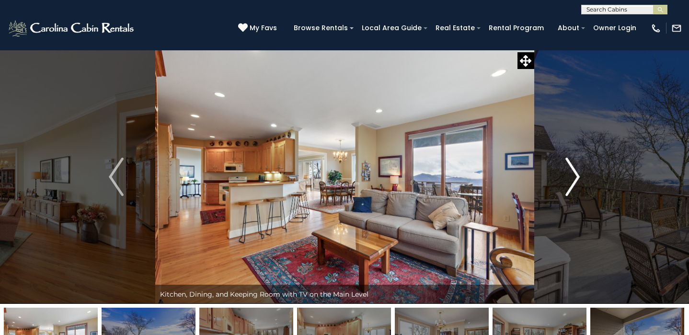
click at [577, 180] on img "Next" at bounding box center [572, 177] width 14 height 38
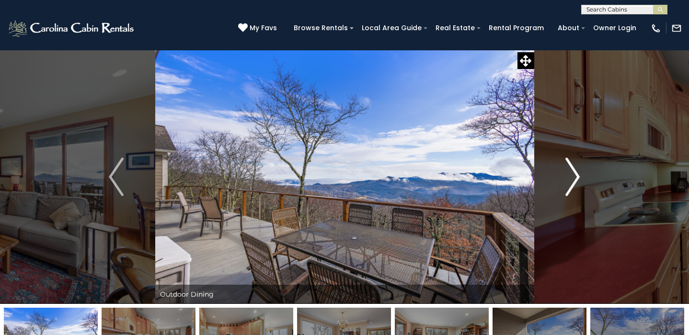
click at [577, 180] on img "Next" at bounding box center [572, 177] width 14 height 38
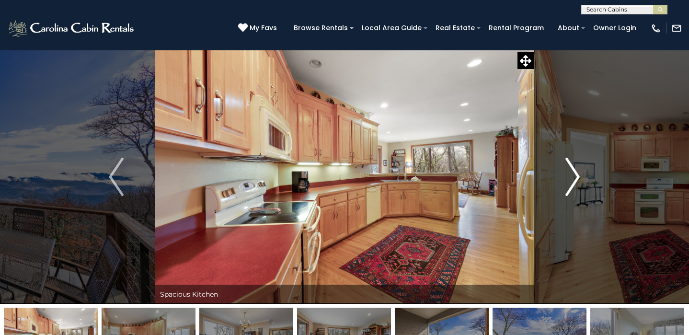
click at [577, 180] on img "Next" at bounding box center [572, 177] width 14 height 38
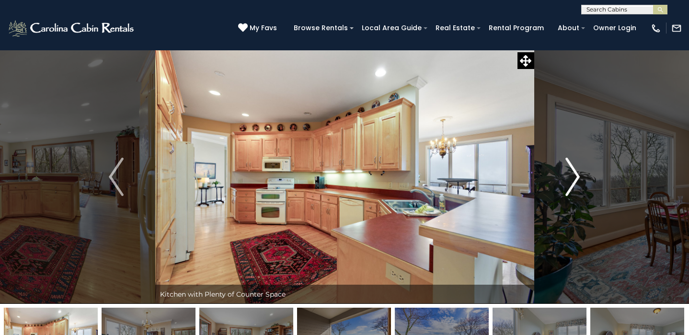
click at [577, 180] on img "Next" at bounding box center [572, 177] width 14 height 38
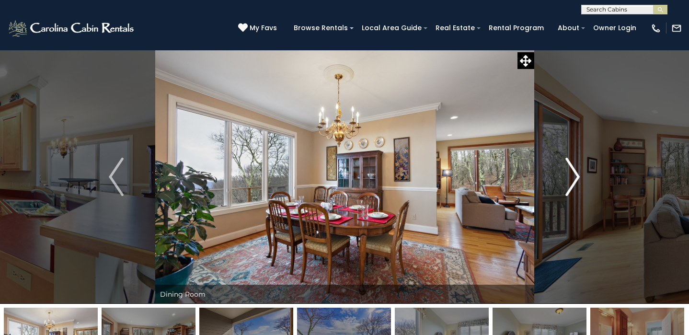
click at [577, 180] on img "Next" at bounding box center [572, 177] width 14 height 38
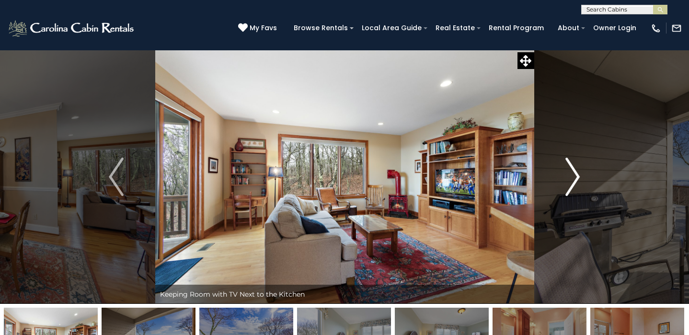
click at [576, 180] on img "Next" at bounding box center [572, 177] width 14 height 38
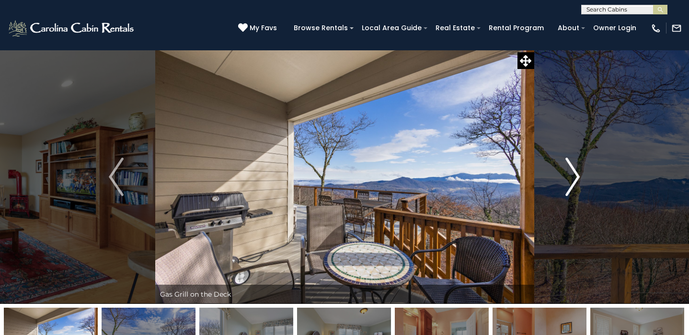
click at [576, 180] on img "Next" at bounding box center [572, 177] width 14 height 38
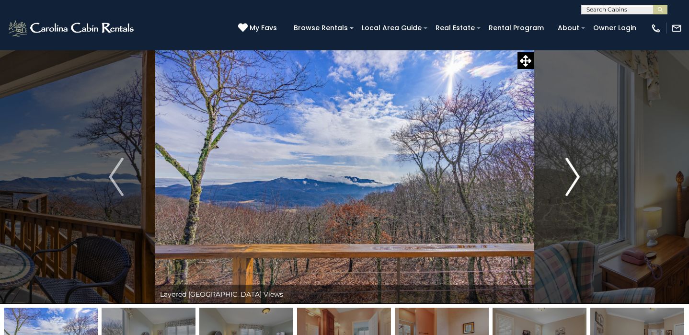
click at [576, 180] on img "Next" at bounding box center [572, 177] width 14 height 38
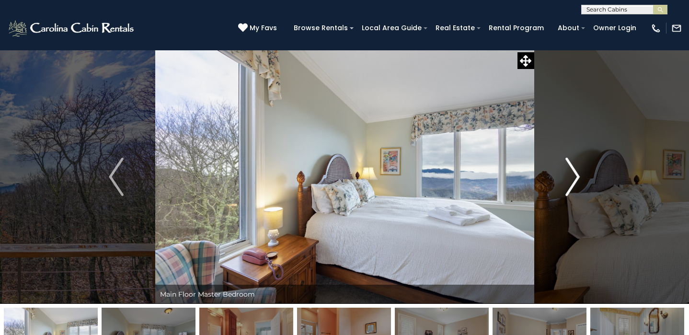
click at [576, 180] on img "Next" at bounding box center [572, 177] width 14 height 38
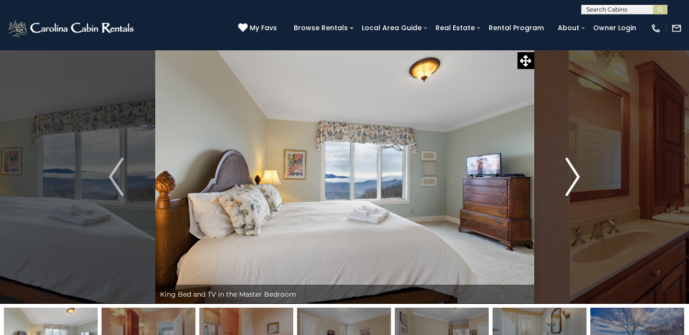
click at [576, 180] on img "Next" at bounding box center [572, 177] width 14 height 38
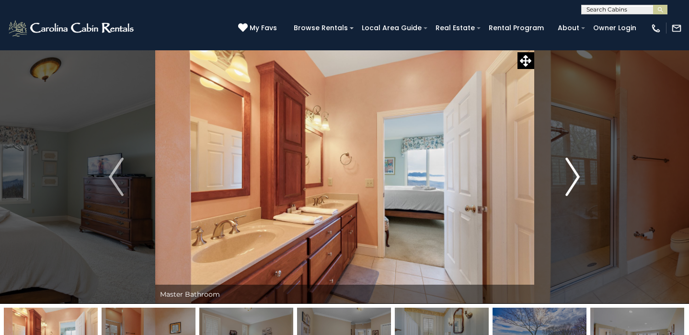
click at [576, 180] on img "Next" at bounding box center [572, 177] width 14 height 38
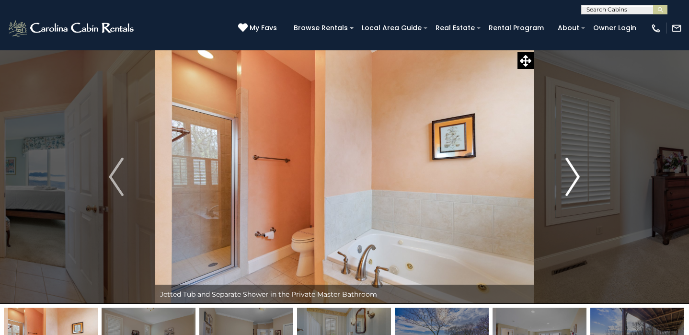
click at [576, 180] on img "Next" at bounding box center [572, 177] width 14 height 38
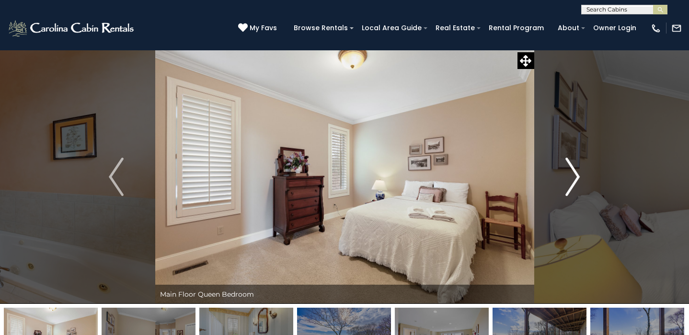
click at [576, 180] on img "Next" at bounding box center [572, 177] width 14 height 38
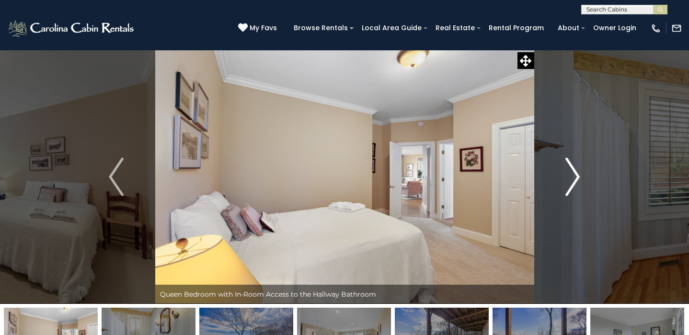
click at [576, 180] on img "Next" at bounding box center [572, 177] width 14 height 38
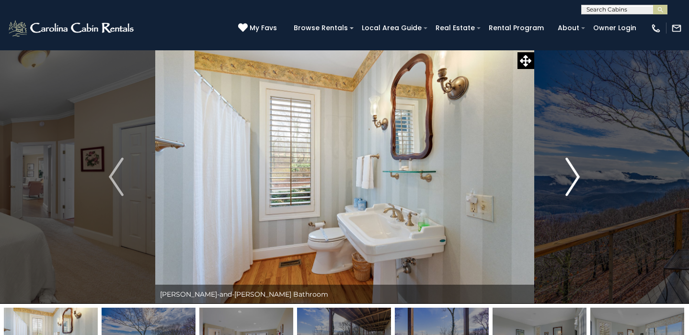
click at [576, 180] on img "Next" at bounding box center [572, 177] width 14 height 38
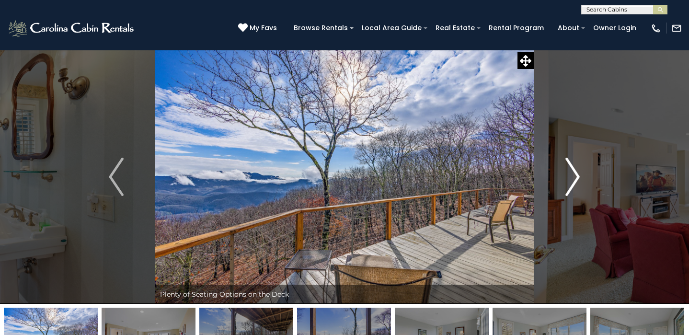
click at [576, 180] on img "Next" at bounding box center [572, 177] width 14 height 38
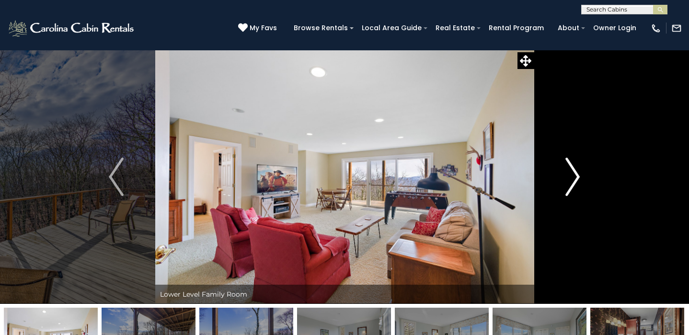
click at [576, 180] on img "Next" at bounding box center [572, 177] width 14 height 38
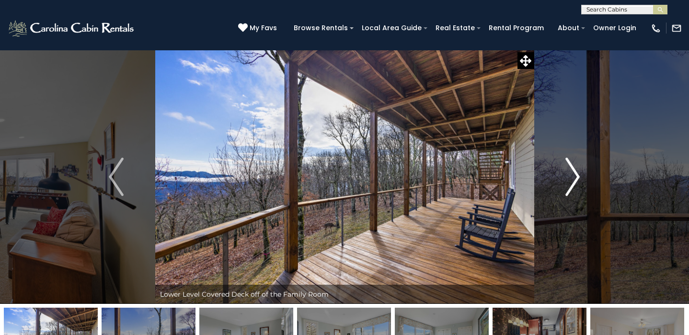
click at [576, 180] on img "Next" at bounding box center [572, 177] width 14 height 38
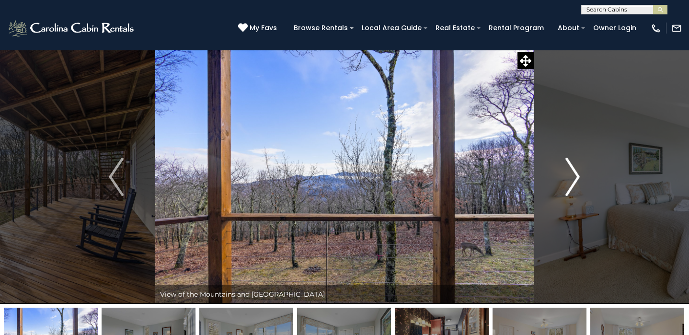
click at [576, 180] on img "Next" at bounding box center [572, 177] width 14 height 38
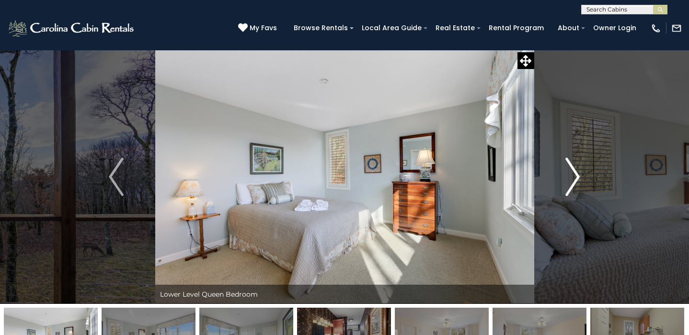
click at [576, 180] on img "Next" at bounding box center [572, 177] width 14 height 38
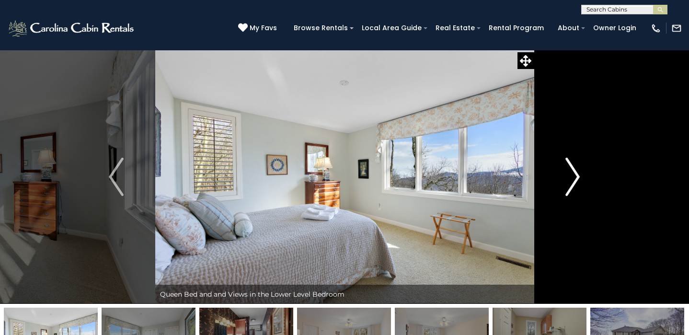
click at [576, 180] on img "Next" at bounding box center [572, 177] width 14 height 38
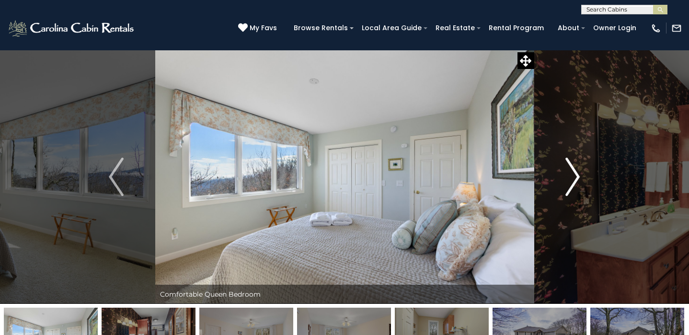
click at [576, 180] on img "Next" at bounding box center [572, 177] width 14 height 38
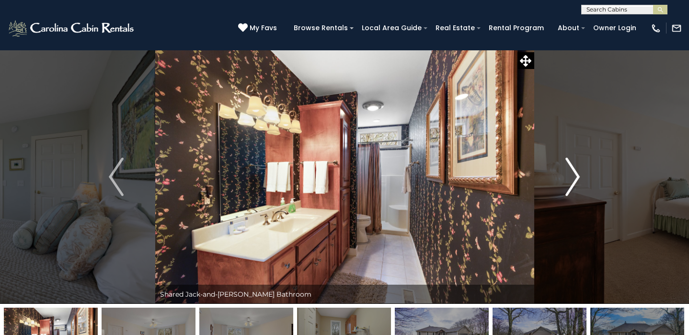
click at [576, 180] on img "Next" at bounding box center [572, 177] width 14 height 38
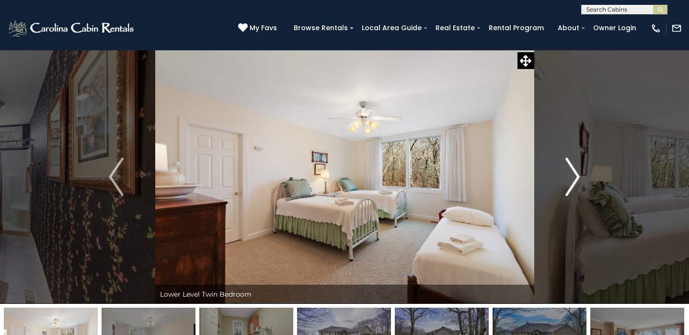
click at [576, 180] on img "Next" at bounding box center [572, 177] width 14 height 38
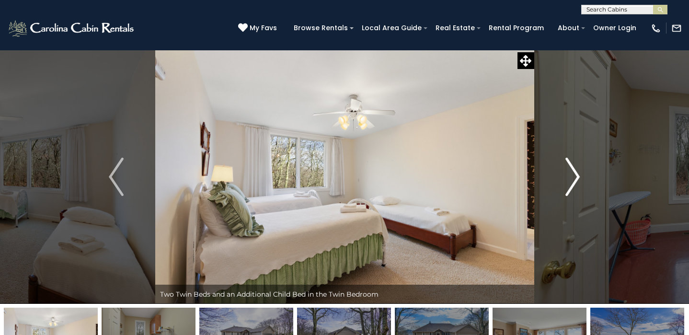
click at [576, 180] on img "Next" at bounding box center [572, 177] width 14 height 38
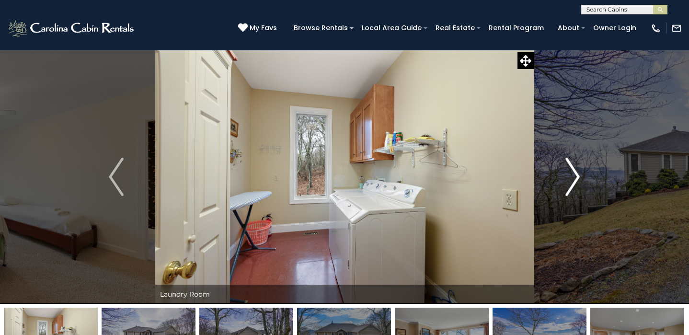
click at [576, 181] on img "Next" at bounding box center [572, 177] width 14 height 38
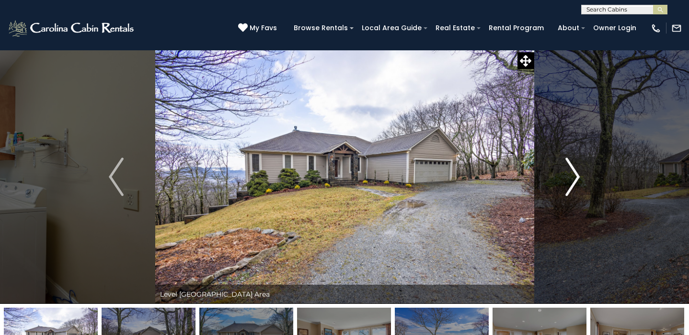
click at [576, 181] on img "Next" at bounding box center [572, 177] width 14 height 38
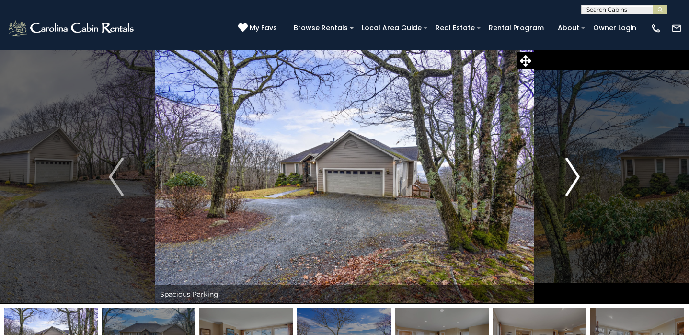
click at [576, 181] on img "Next" at bounding box center [572, 177] width 14 height 38
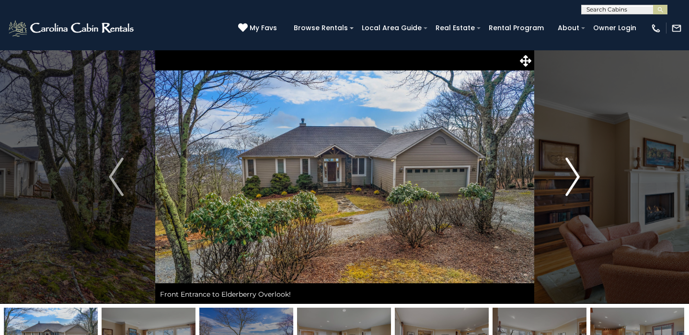
click at [576, 181] on img "Next" at bounding box center [572, 177] width 14 height 38
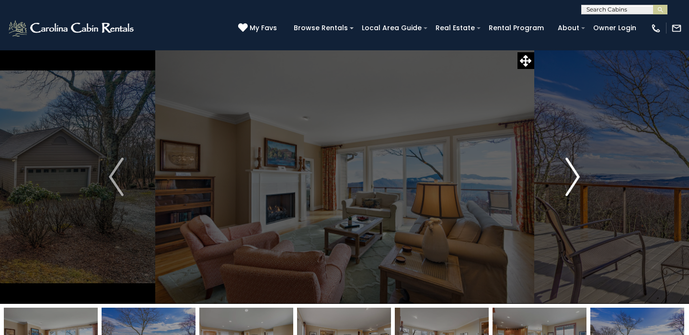
click at [576, 181] on img "Next" at bounding box center [572, 177] width 14 height 38
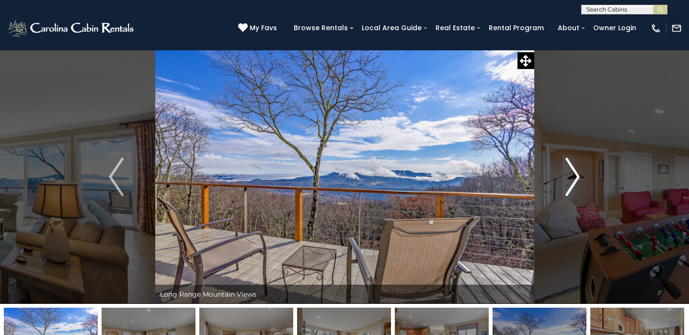
click at [569, 179] on img "Next" at bounding box center [572, 177] width 14 height 38
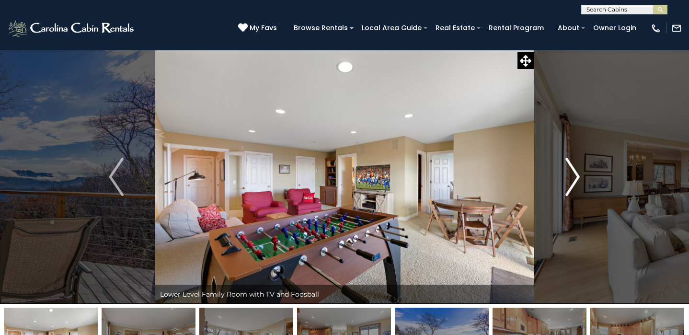
click at [569, 179] on img "Next" at bounding box center [572, 177] width 14 height 38
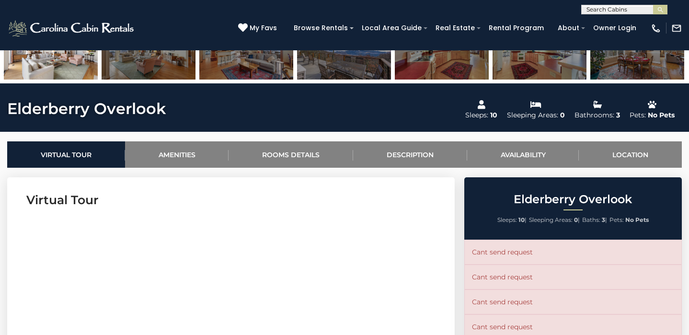
scroll to position [291, 0]
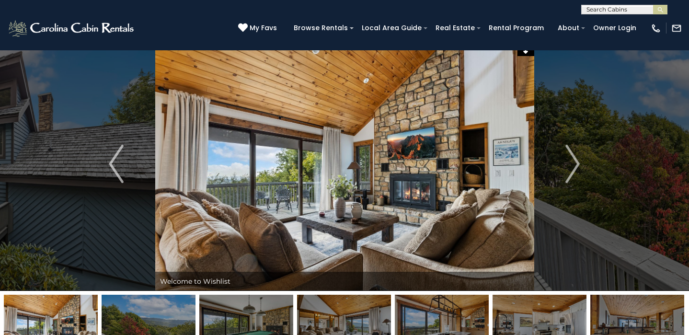
scroll to position [15, 0]
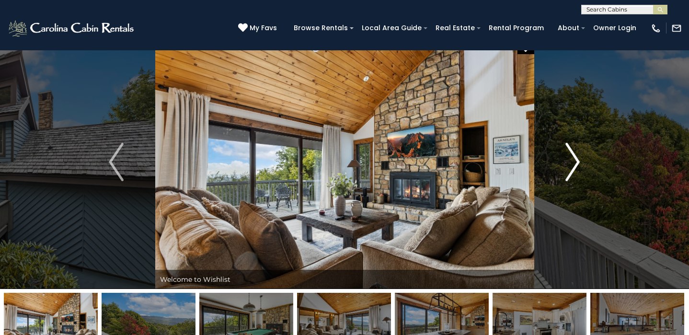
click at [569, 147] on img "Next" at bounding box center [572, 162] width 14 height 38
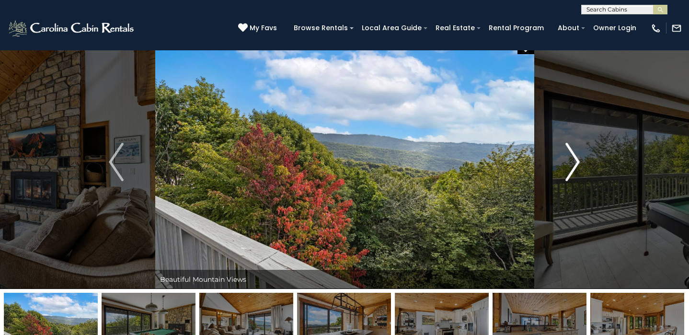
click at [569, 147] on img "Next" at bounding box center [572, 162] width 14 height 38
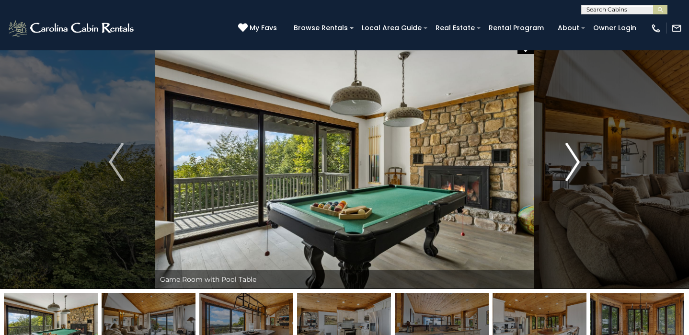
click at [569, 147] on img "Next" at bounding box center [572, 162] width 14 height 38
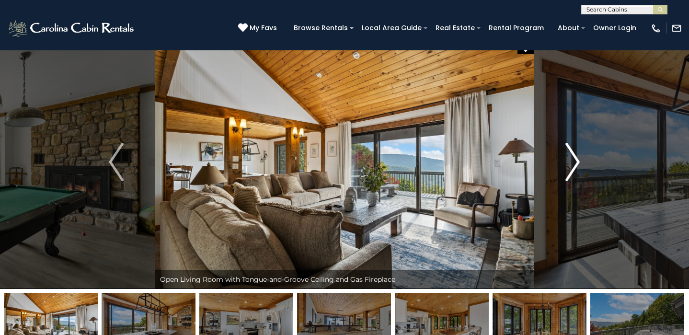
click at [569, 147] on img "Next" at bounding box center [572, 162] width 14 height 38
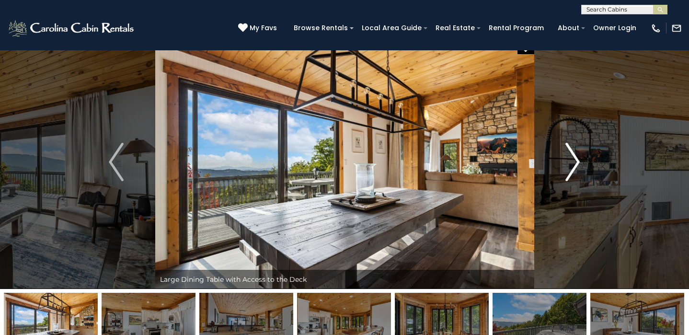
click at [569, 147] on img "Next" at bounding box center [572, 162] width 14 height 38
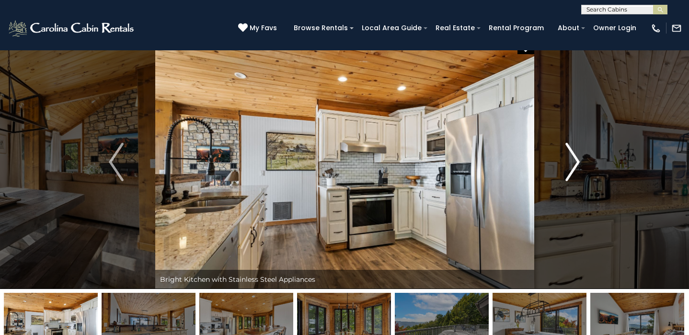
click at [568, 147] on img "Next" at bounding box center [572, 162] width 14 height 38
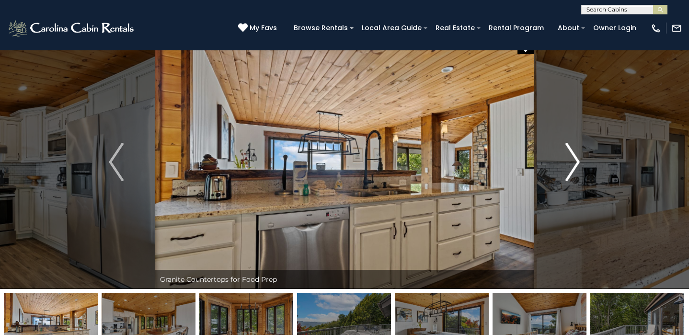
click at [568, 147] on img "Next" at bounding box center [572, 162] width 14 height 38
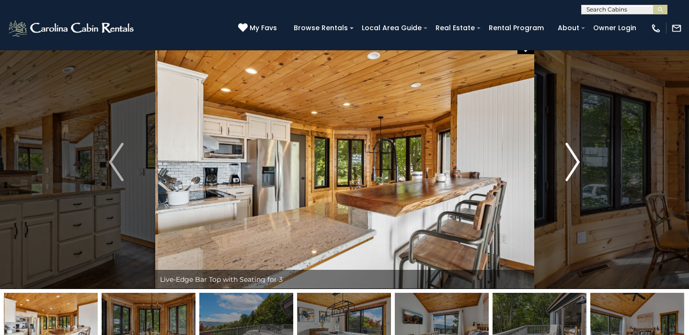
click at [568, 147] on img "Next" at bounding box center [572, 162] width 14 height 38
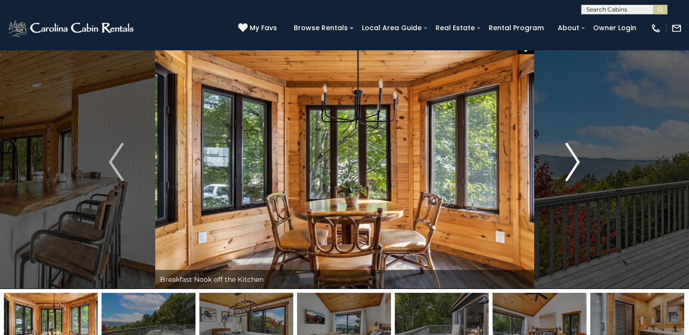
click at [568, 147] on img "Next" at bounding box center [572, 162] width 14 height 38
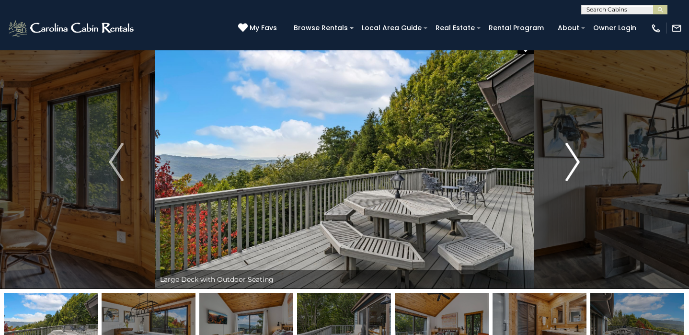
click at [568, 147] on img "Next" at bounding box center [572, 162] width 14 height 38
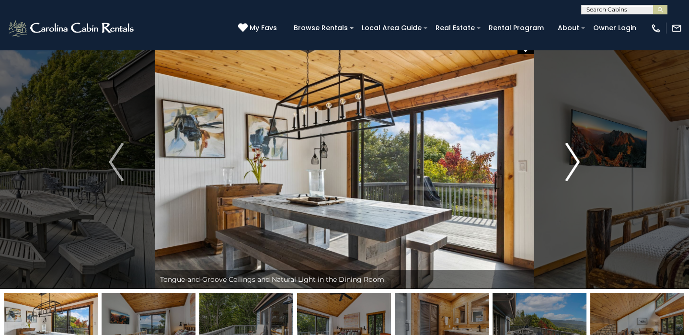
click at [568, 147] on img "Next" at bounding box center [572, 162] width 14 height 38
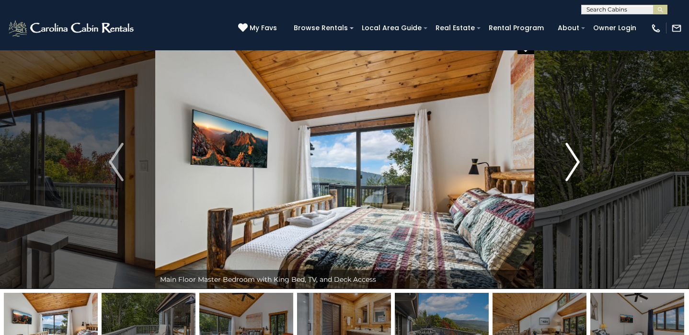
click at [568, 148] on img "Next" at bounding box center [572, 162] width 14 height 38
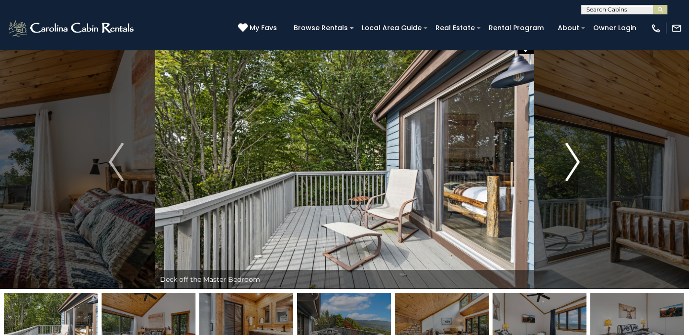
click at [568, 148] on img "Next" at bounding box center [572, 162] width 14 height 38
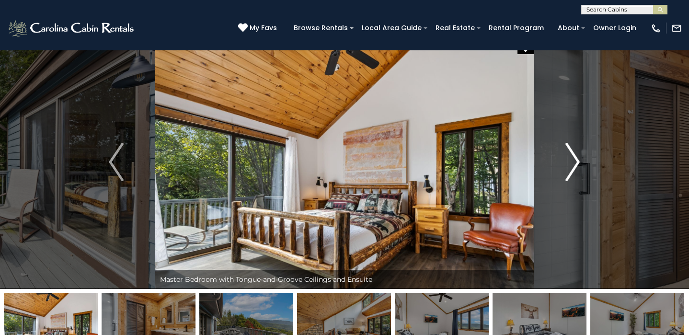
click at [568, 148] on img "Next" at bounding box center [572, 162] width 14 height 38
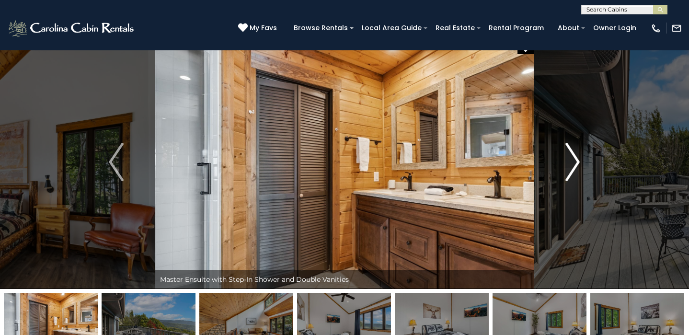
click at [568, 148] on img "Next" at bounding box center [572, 162] width 14 height 38
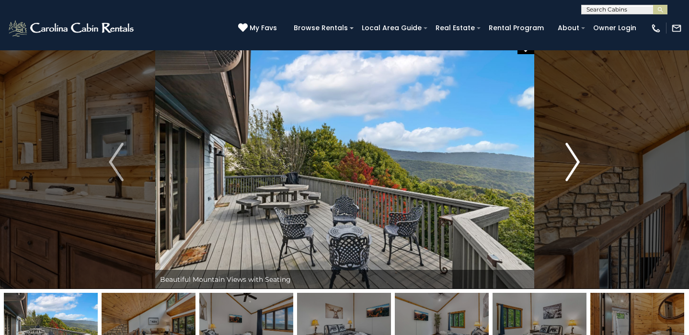
click at [568, 148] on img "Next" at bounding box center [572, 162] width 14 height 38
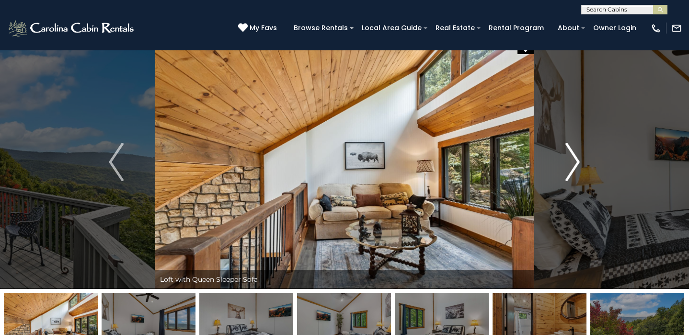
click at [568, 148] on img "Next" at bounding box center [572, 162] width 14 height 38
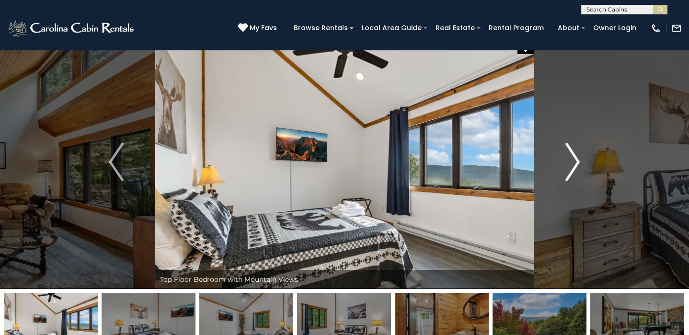
click at [568, 148] on img "Next" at bounding box center [572, 162] width 14 height 38
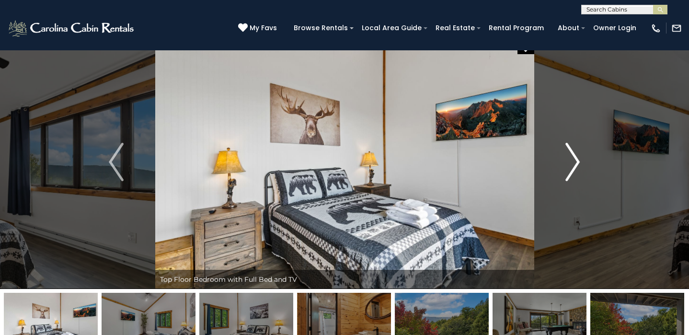
click at [567, 148] on img "Next" at bounding box center [572, 162] width 14 height 38
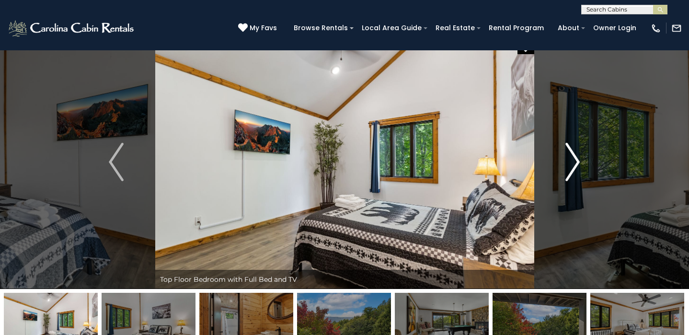
click at [567, 148] on img "Next" at bounding box center [572, 162] width 14 height 38
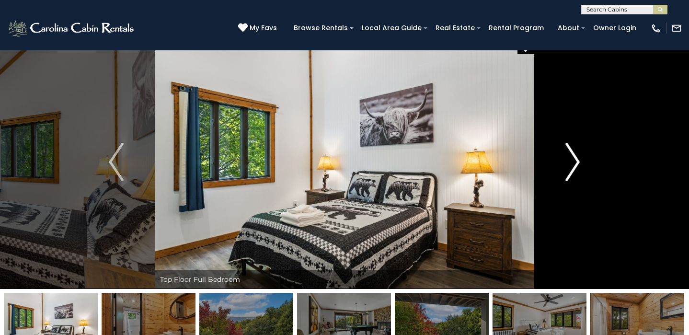
click at [567, 148] on img "Next" at bounding box center [572, 162] width 14 height 38
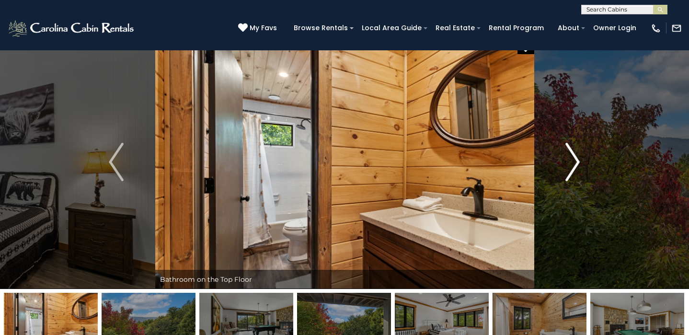
click at [567, 148] on img "Next" at bounding box center [572, 162] width 14 height 38
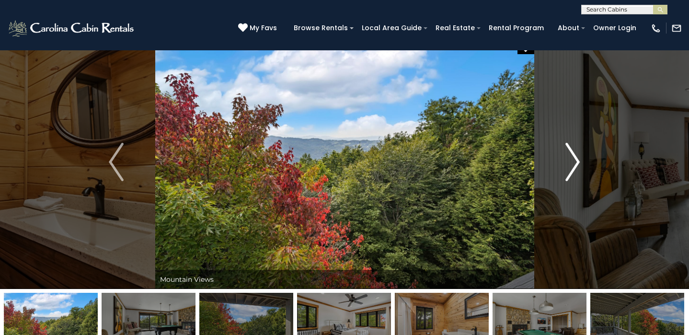
click at [567, 148] on img "Next" at bounding box center [572, 162] width 14 height 38
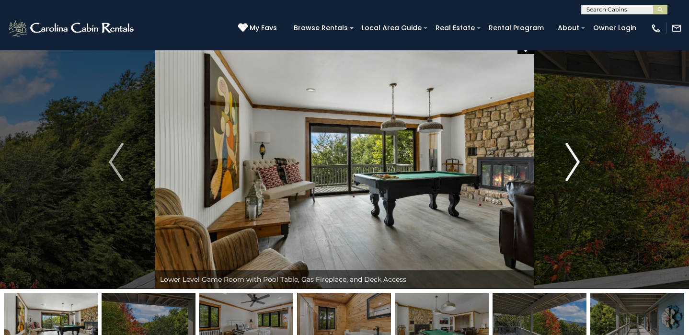
click at [567, 148] on img "Next" at bounding box center [572, 162] width 14 height 38
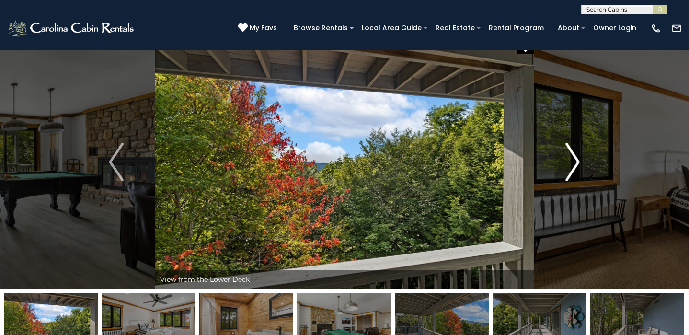
click at [567, 148] on img "Next" at bounding box center [572, 162] width 14 height 38
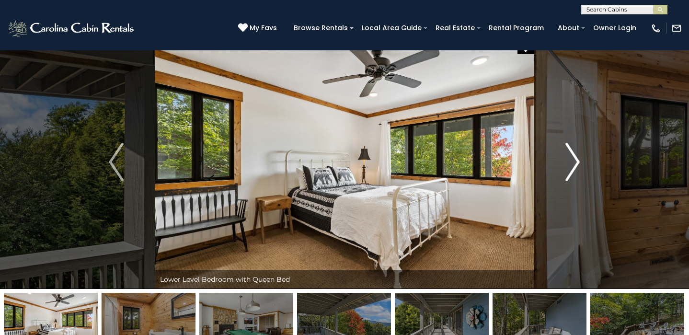
click at [567, 148] on img "Next" at bounding box center [572, 162] width 14 height 38
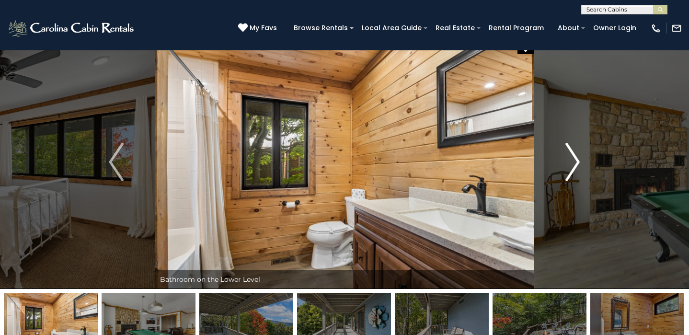
click at [567, 148] on img "Next" at bounding box center [572, 162] width 14 height 38
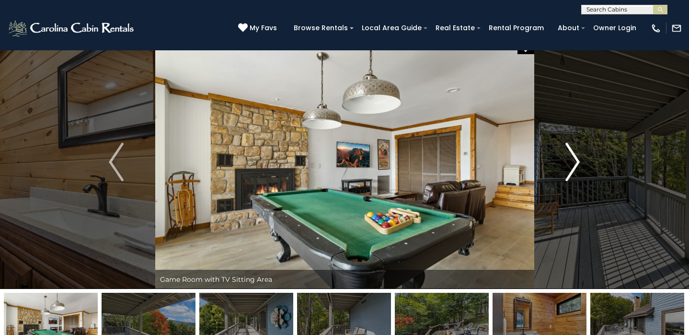
click at [566, 148] on img "Next" at bounding box center [572, 162] width 14 height 38
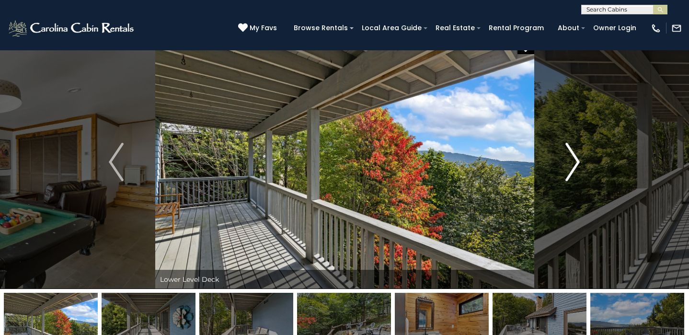
click at [566, 148] on img "Next" at bounding box center [572, 162] width 14 height 38
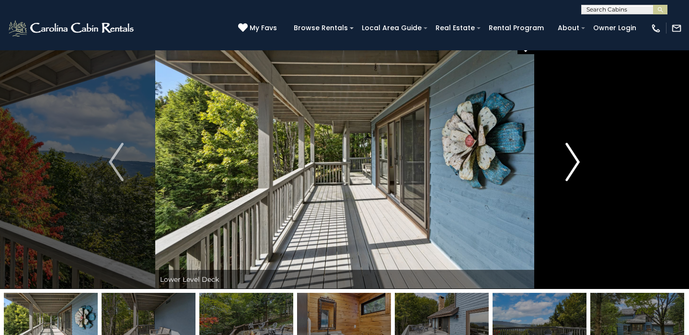
click at [566, 148] on img "Next" at bounding box center [572, 162] width 14 height 38
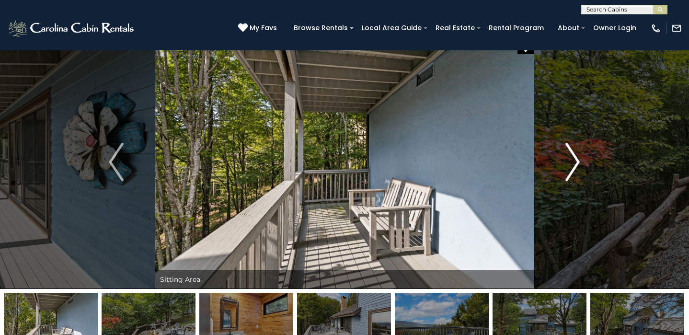
click at [566, 148] on img "Next" at bounding box center [572, 162] width 14 height 38
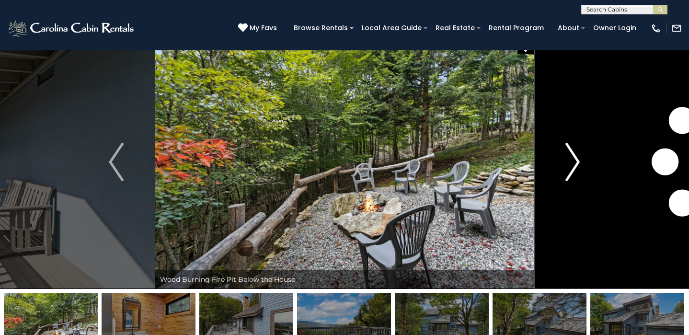
click at [566, 148] on img "Next" at bounding box center [572, 162] width 14 height 38
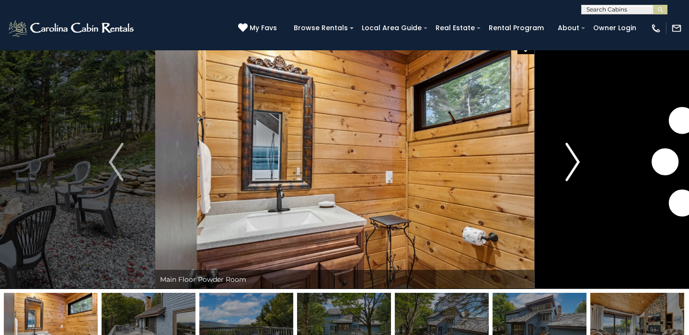
click at [566, 148] on img "Next" at bounding box center [572, 162] width 14 height 38
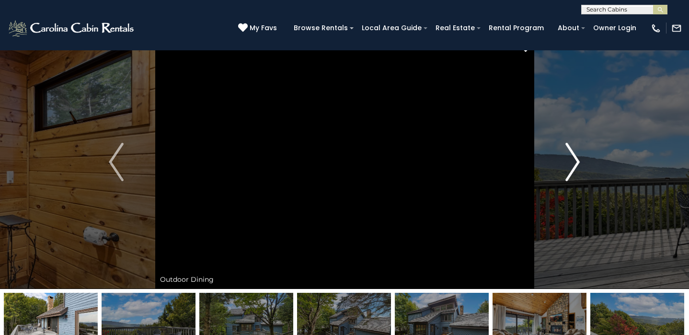
click at [566, 148] on img "Next" at bounding box center [572, 162] width 14 height 38
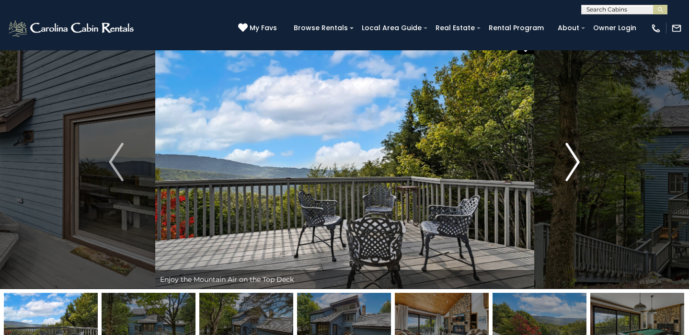
click at [566, 148] on img "Next" at bounding box center [572, 162] width 14 height 38
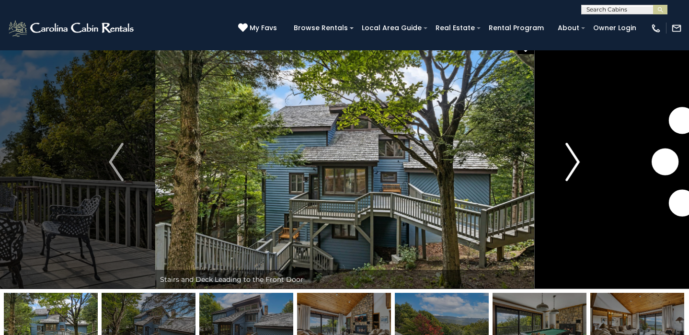
click at [566, 148] on img "Next" at bounding box center [572, 162] width 14 height 38
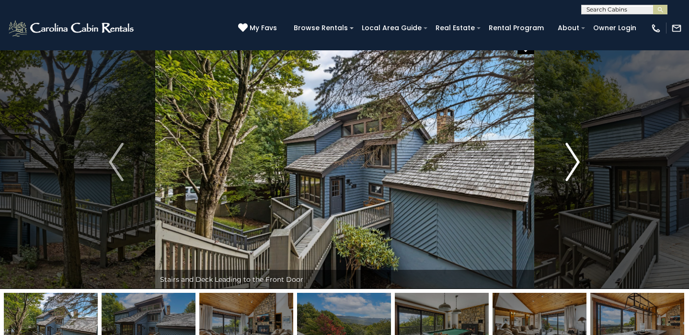
click at [566, 148] on img "Next" at bounding box center [572, 162] width 14 height 38
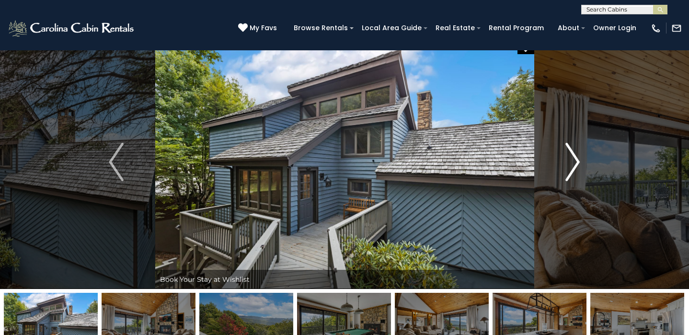
click at [566, 148] on img "Next" at bounding box center [572, 162] width 14 height 38
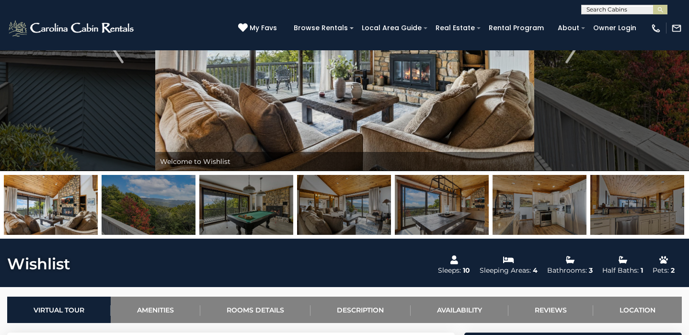
scroll to position [136, 0]
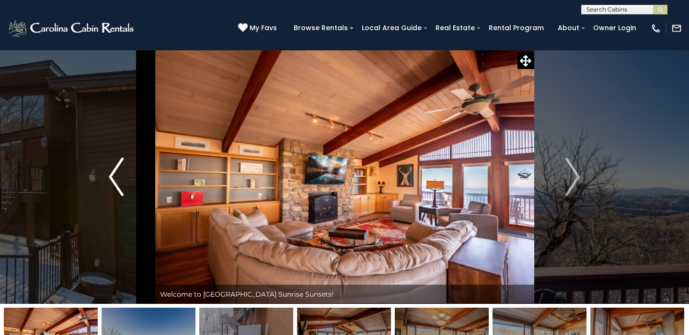
click at [115, 172] on img "Previous" at bounding box center [116, 177] width 14 height 38
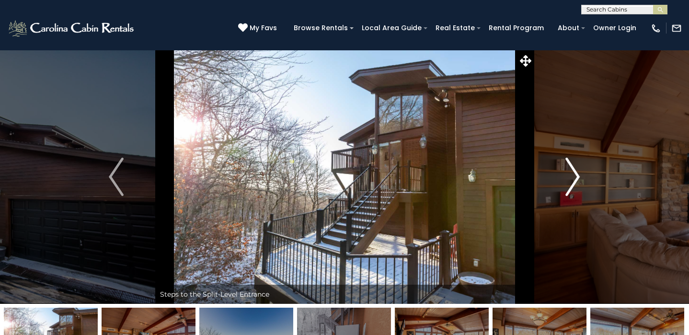
click at [573, 179] on img "Next" at bounding box center [572, 177] width 14 height 38
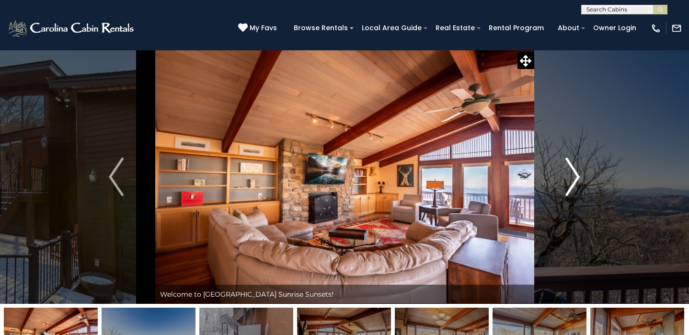
click at [573, 179] on img "Next" at bounding box center [572, 177] width 14 height 38
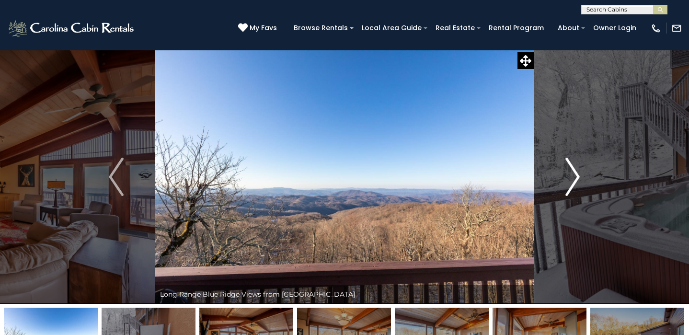
click at [573, 179] on img "Next" at bounding box center [572, 177] width 14 height 38
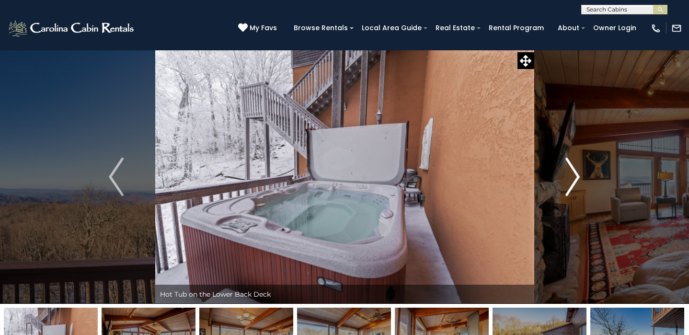
click at [573, 179] on img "Next" at bounding box center [572, 177] width 14 height 38
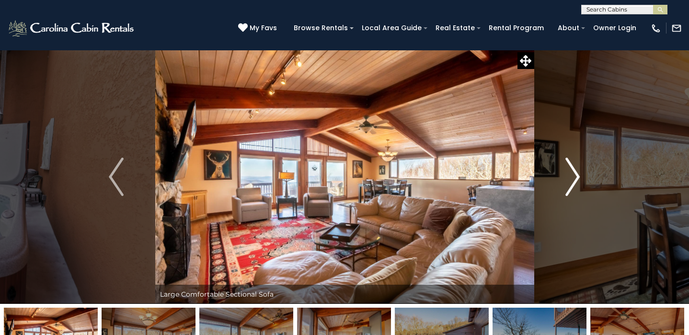
click at [572, 171] on img "Next" at bounding box center [572, 177] width 14 height 38
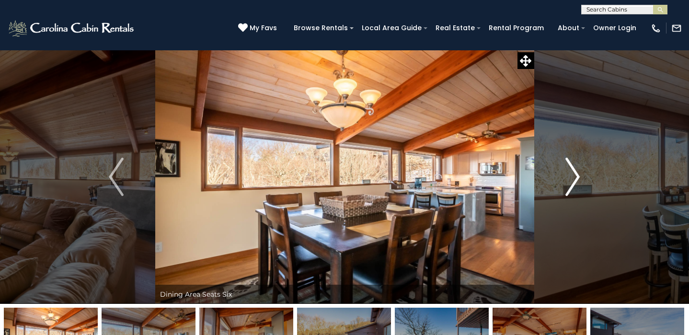
click at [572, 171] on img "Next" at bounding box center [572, 177] width 14 height 38
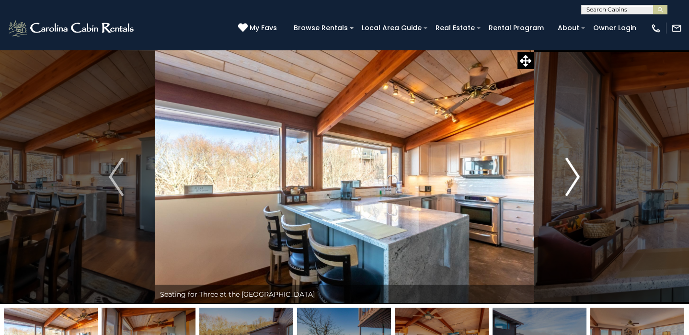
click at [572, 171] on img "Next" at bounding box center [572, 177] width 14 height 38
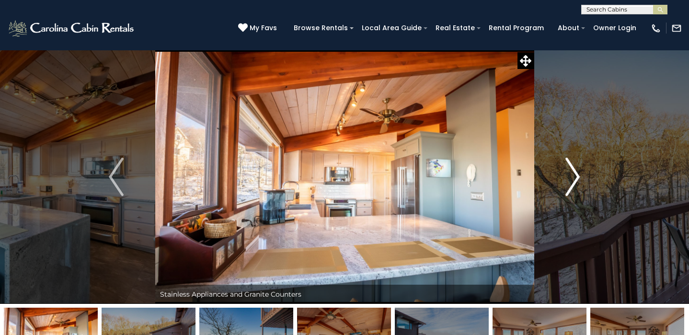
click at [572, 171] on img "Next" at bounding box center [572, 177] width 14 height 38
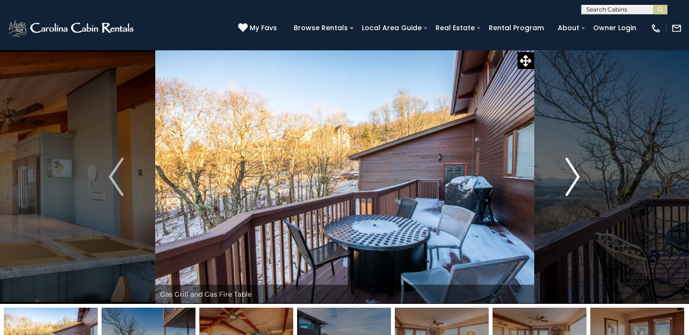
click at [572, 171] on img "Next" at bounding box center [572, 177] width 14 height 38
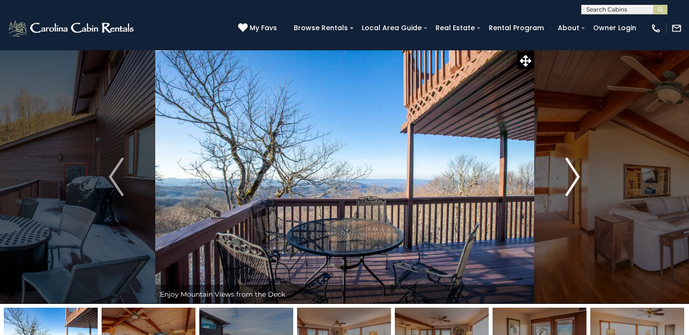
click at [572, 171] on img "Next" at bounding box center [572, 177] width 14 height 38
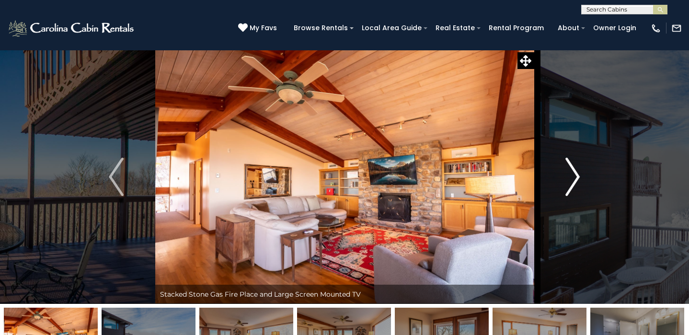
click at [572, 171] on img "Next" at bounding box center [572, 177] width 14 height 38
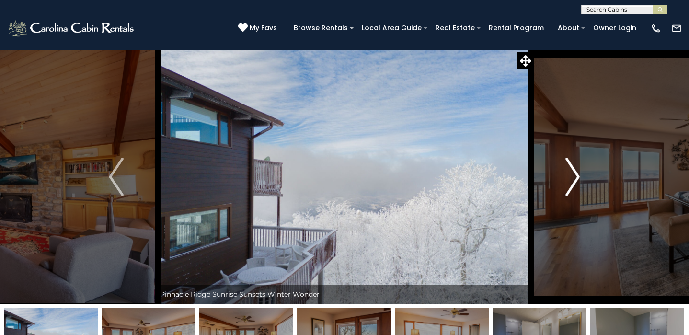
click at [572, 171] on img "Next" at bounding box center [572, 177] width 14 height 38
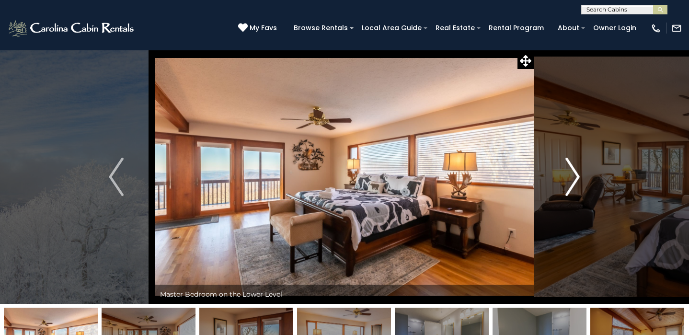
click at [572, 171] on img "Next" at bounding box center [572, 177] width 14 height 38
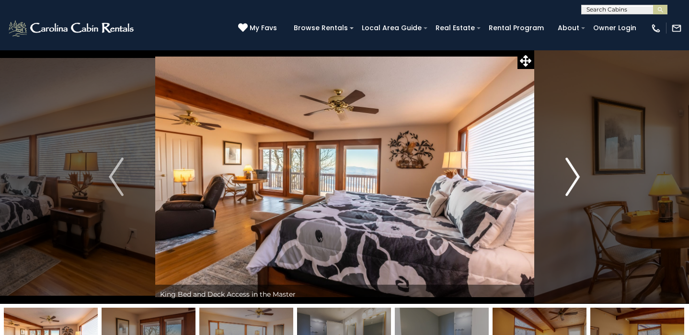
click at [572, 171] on img "Next" at bounding box center [572, 177] width 14 height 38
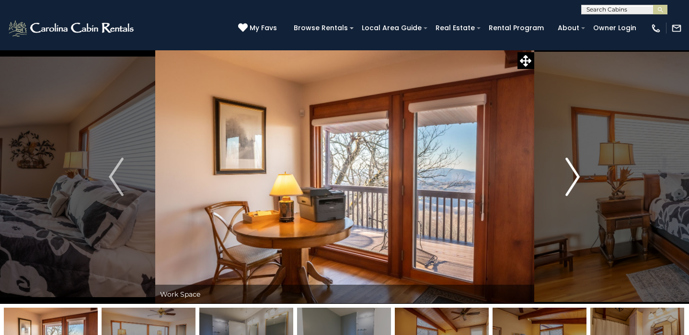
click at [572, 171] on img "Next" at bounding box center [572, 177] width 14 height 38
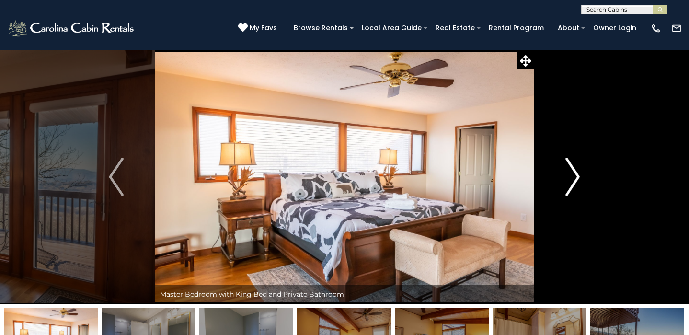
click at [572, 171] on img "Next" at bounding box center [572, 177] width 14 height 38
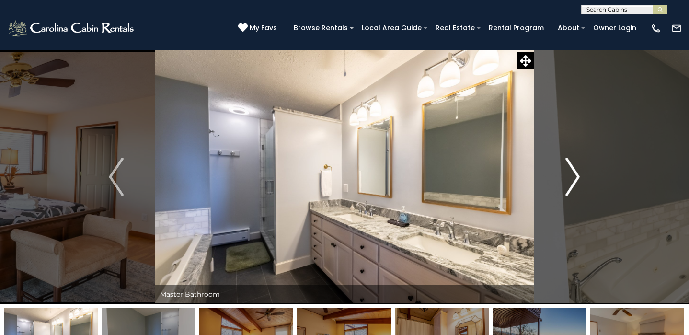
click at [572, 171] on img "Next" at bounding box center [572, 177] width 14 height 38
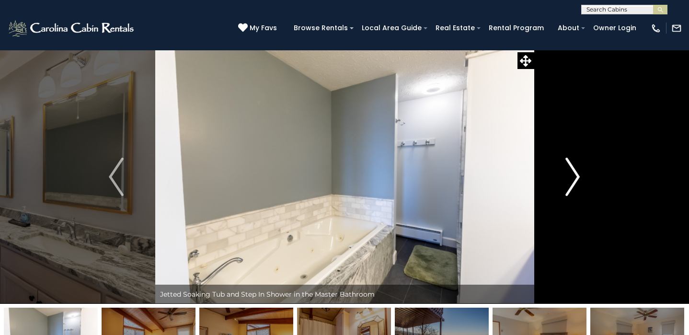
click at [572, 171] on img "Next" at bounding box center [572, 177] width 14 height 38
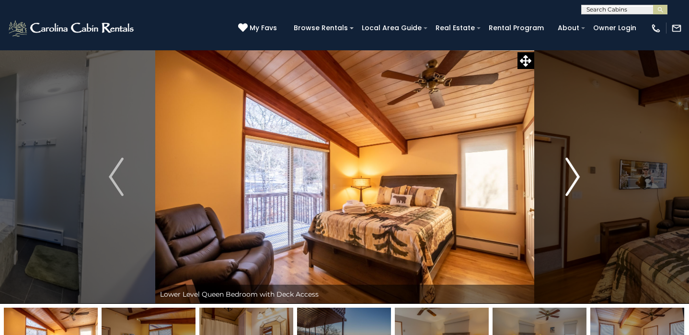
click at [572, 171] on img "Next" at bounding box center [572, 177] width 14 height 38
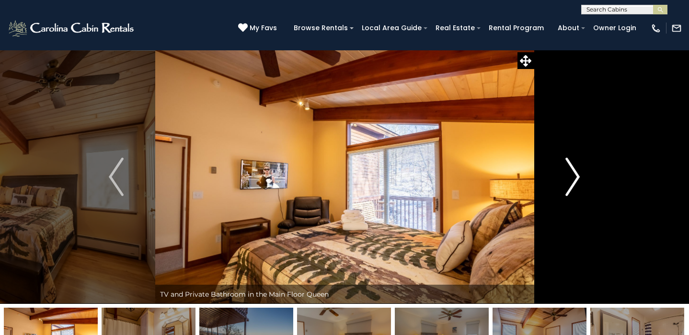
click at [572, 171] on img "Next" at bounding box center [572, 177] width 14 height 38
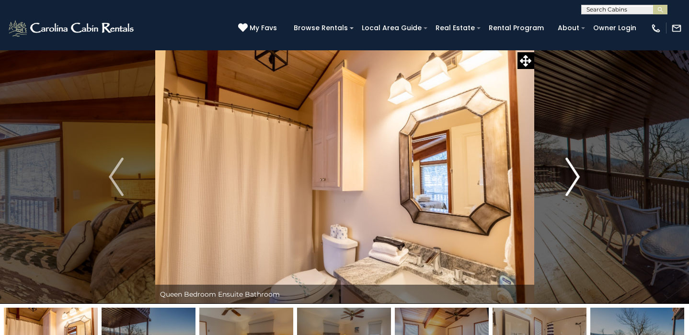
click at [572, 171] on img "Next" at bounding box center [572, 177] width 14 height 38
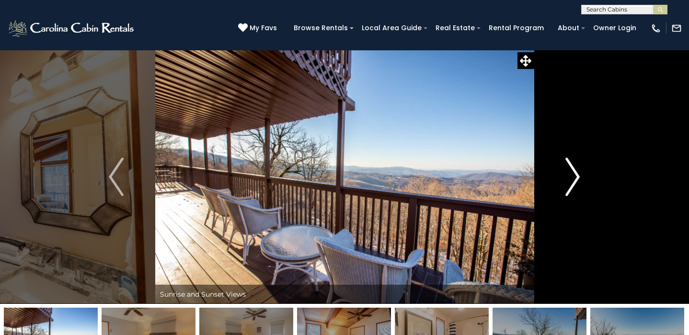
click at [572, 171] on img "Next" at bounding box center [572, 177] width 14 height 38
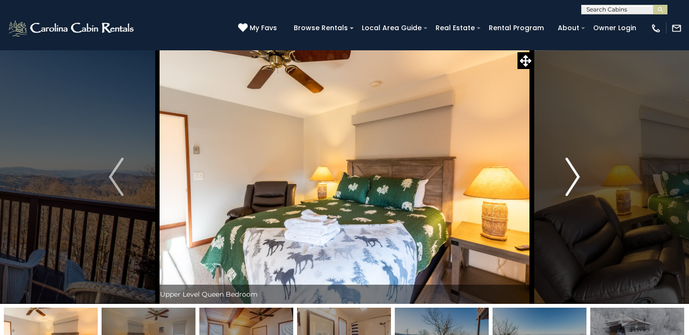
click at [572, 171] on img "Next" at bounding box center [572, 177] width 14 height 38
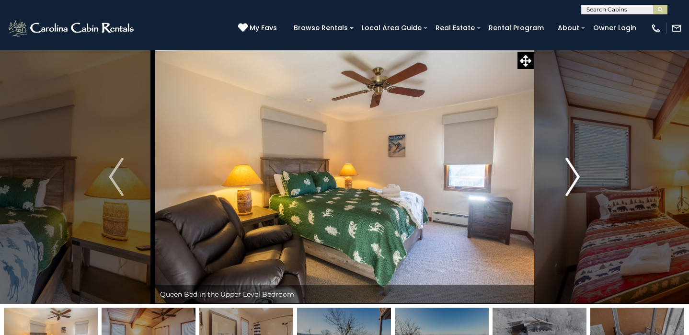
click at [572, 171] on img "Next" at bounding box center [572, 177] width 14 height 38
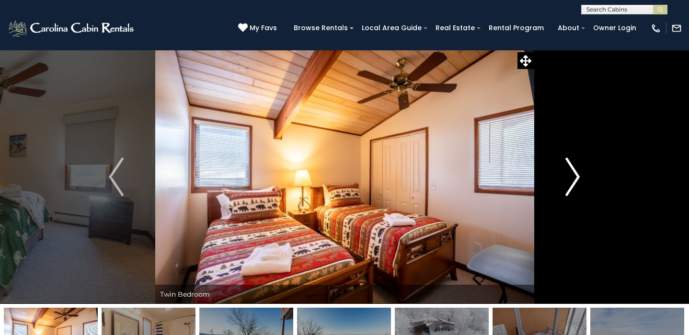
click at [572, 171] on img "Next" at bounding box center [572, 177] width 14 height 38
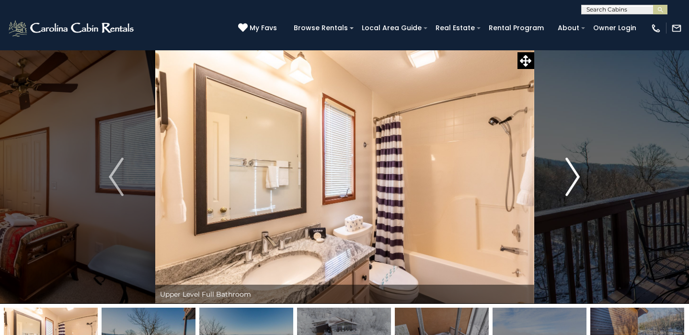
click at [572, 171] on img "Next" at bounding box center [572, 177] width 14 height 38
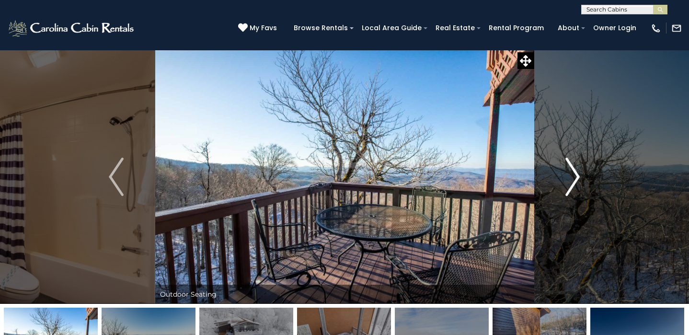
click at [572, 171] on img "Next" at bounding box center [572, 177] width 14 height 38
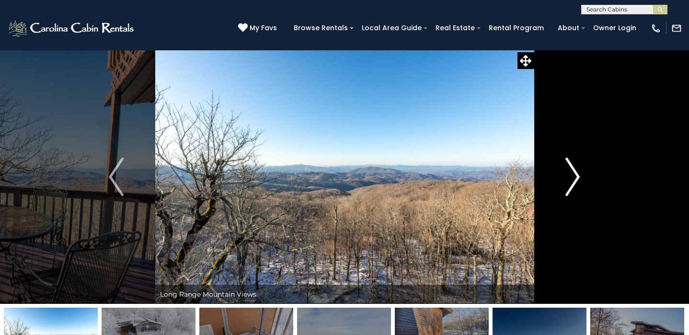
click at [572, 171] on img "Next" at bounding box center [572, 177] width 14 height 38
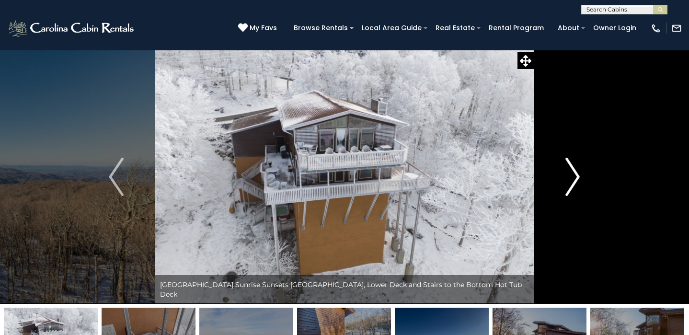
click at [572, 171] on img "Next" at bounding box center [572, 177] width 14 height 38
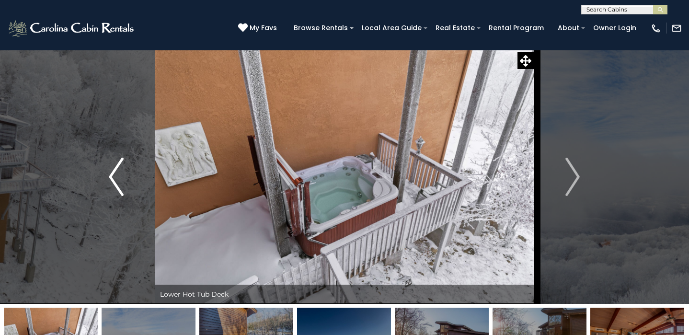
click at [122, 189] on img "Previous" at bounding box center [116, 177] width 14 height 38
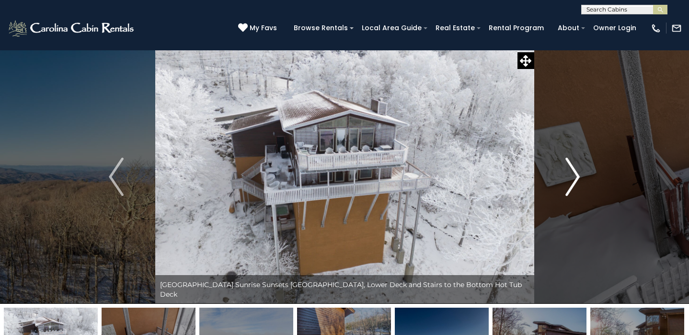
click at [572, 173] on img "Next" at bounding box center [572, 177] width 14 height 38
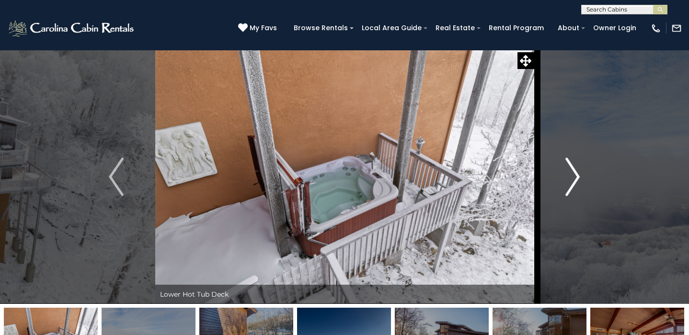
click at [572, 173] on img "Next" at bounding box center [572, 177] width 14 height 38
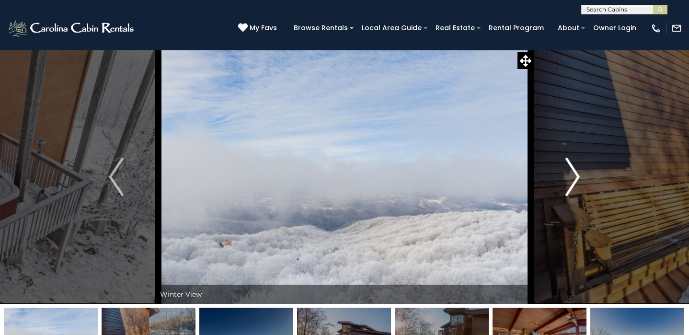
click at [572, 173] on img "Next" at bounding box center [572, 177] width 14 height 38
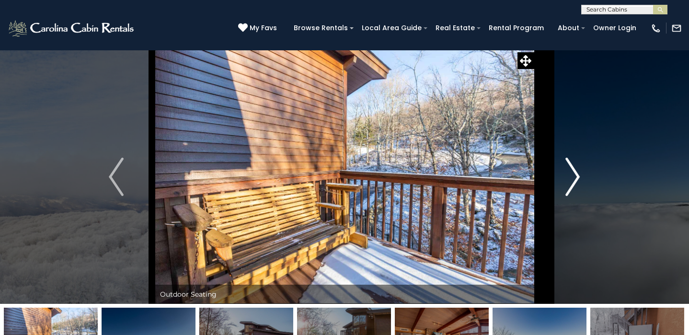
click at [572, 173] on img "Next" at bounding box center [572, 177] width 14 height 38
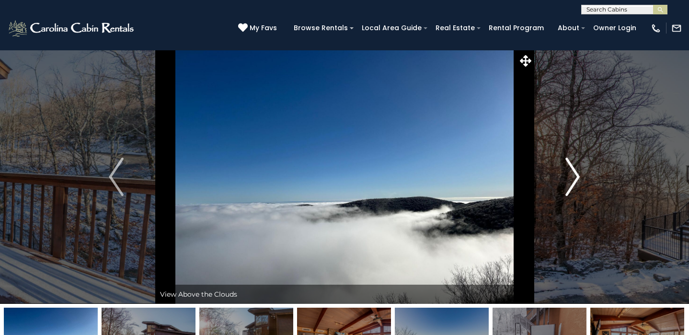
click at [572, 173] on img "Next" at bounding box center [572, 177] width 14 height 38
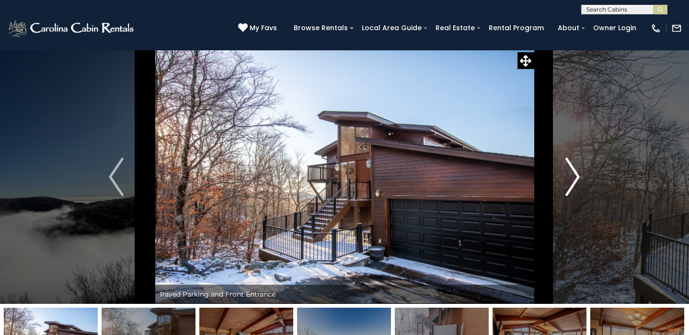
click at [572, 173] on img "Next" at bounding box center [572, 177] width 14 height 38
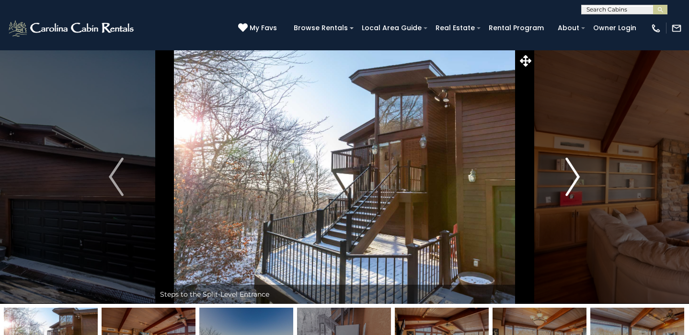
click at [572, 172] on img "Next" at bounding box center [572, 177] width 14 height 38
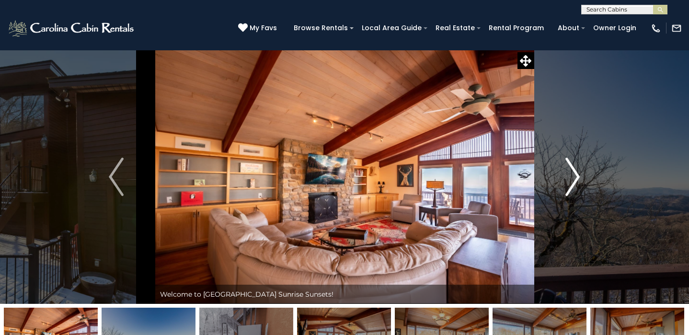
click at [572, 172] on img "Next" at bounding box center [572, 177] width 14 height 38
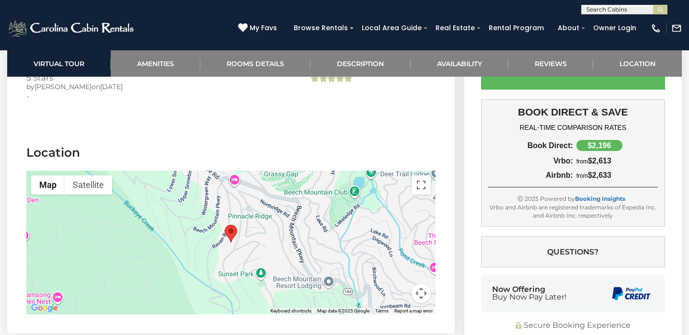
scroll to position [2768, 0]
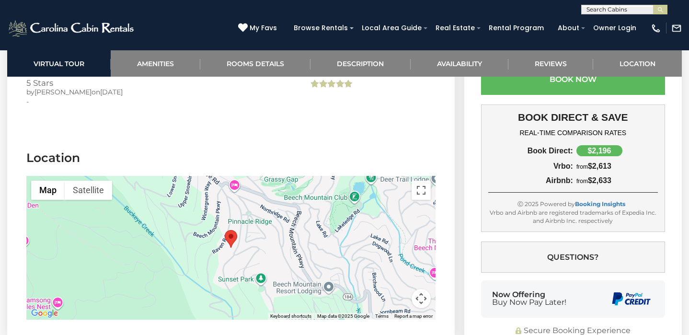
click at [419, 289] on button "Map camera controls" at bounding box center [420, 298] width 19 height 19
click at [395, 289] on button "Zoom out" at bounding box center [396, 298] width 19 height 19
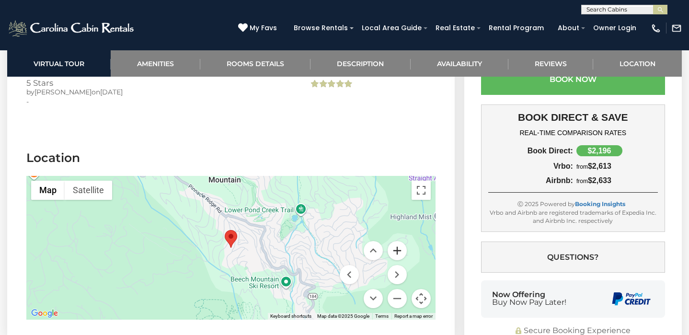
click at [400, 241] on button "Zoom in" at bounding box center [396, 250] width 19 height 19
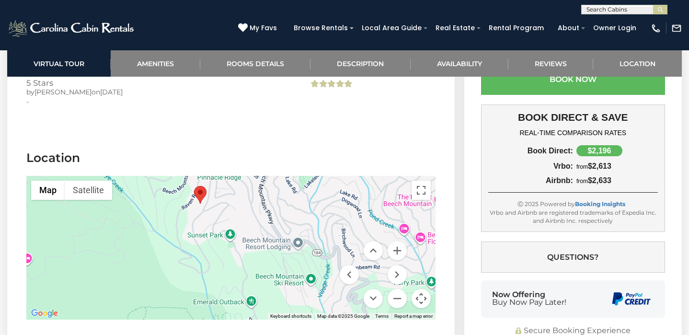
drag, startPoint x: 328, startPoint y: 228, endPoint x: 296, endPoint y: 183, distance: 55.0
click at [296, 183] on div at bounding box center [230, 248] width 409 height 144
click at [399, 241] on button "Zoom in" at bounding box center [396, 250] width 19 height 19
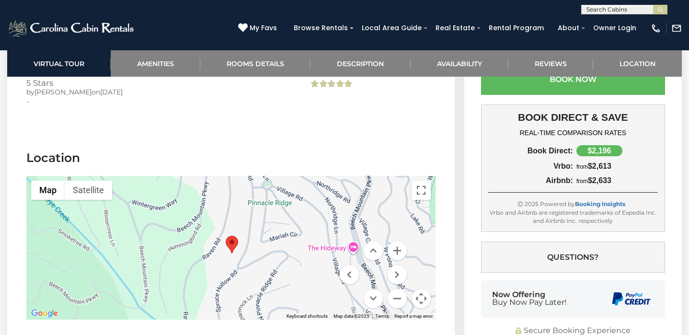
drag, startPoint x: 271, startPoint y: 191, endPoint x: 333, endPoint y: 285, distance: 113.4
click at [333, 285] on div at bounding box center [230, 248] width 409 height 144
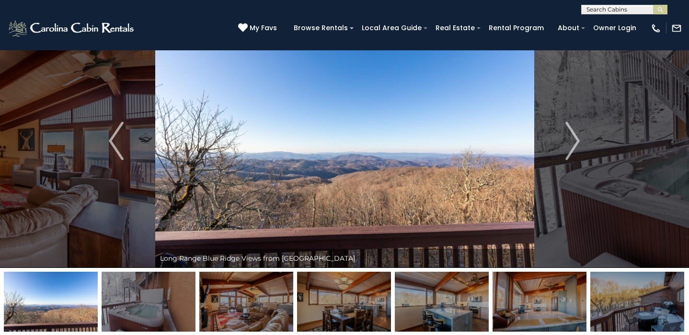
scroll to position [0, 0]
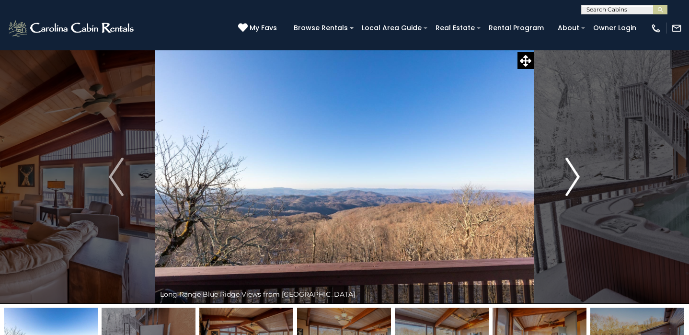
click at [576, 180] on img "Next" at bounding box center [572, 177] width 14 height 38
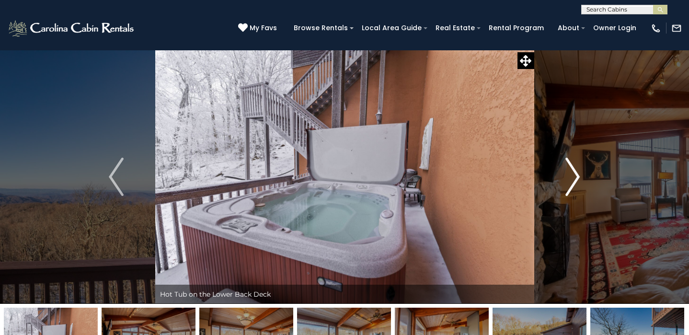
click at [576, 181] on img "Next" at bounding box center [572, 177] width 14 height 38
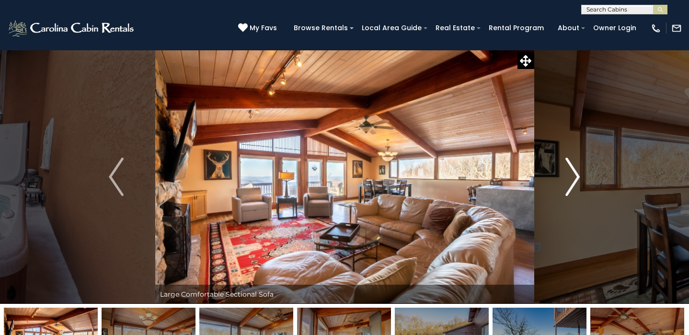
click at [576, 181] on img "Next" at bounding box center [572, 177] width 14 height 38
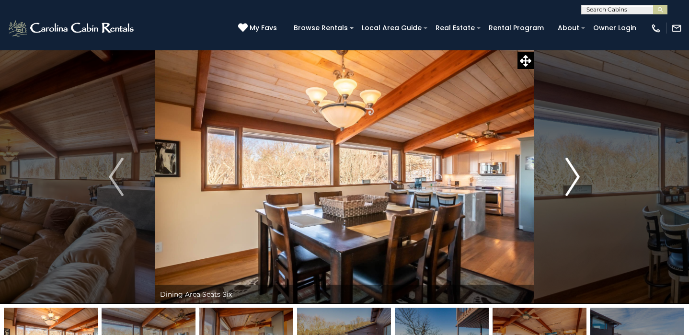
click at [576, 181] on img "Next" at bounding box center [572, 177] width 14 height 38
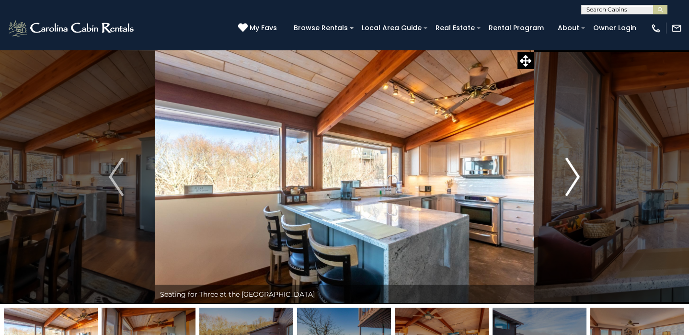
click at [575, 181] on img "Next" at bounding box center [572, 177] width 14 height 38
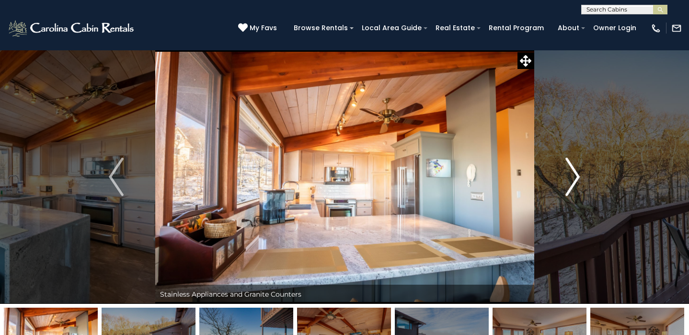
click at [575, 181] on img "Next" at bounding box center [572, 177] width 14 height 38
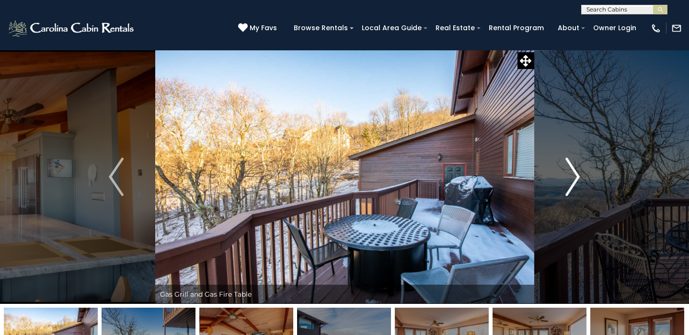
click at [575, 181] on img "Next" at bounding box center [572, 177] width 14 height 38
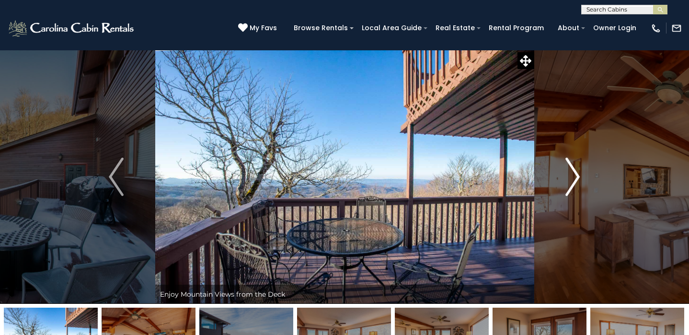
click at [575, 181] on img "Next" at bounding box center [572, 177] width 14 height 38
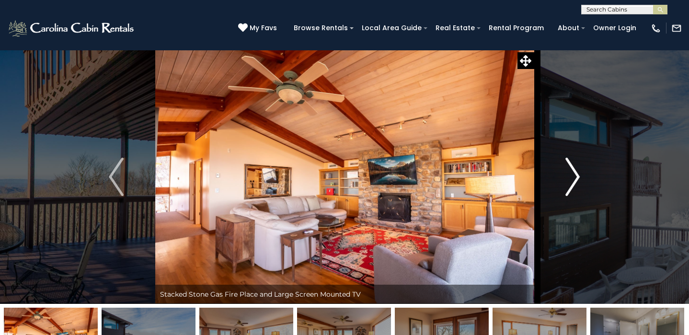
click at [575, 181] on img "Next" at bounding box center [572, 177] width 14 height 38
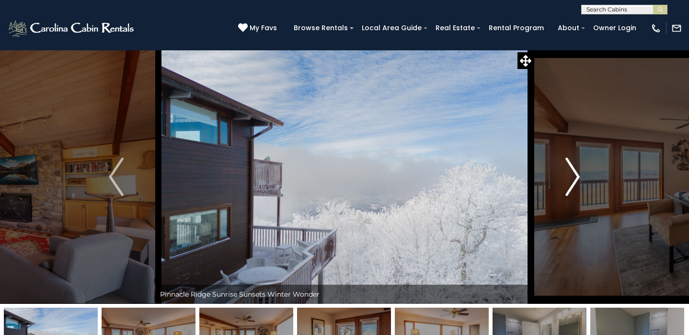
click at [575, 181] on img "Next" at bounding box center [572, 177] width 14 height 38
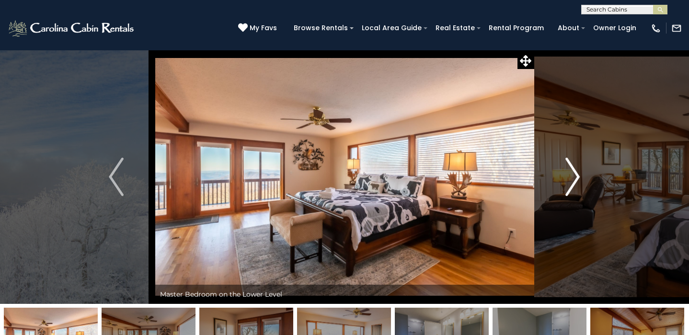
click at [575, 181] on img "Next" at bounding box center [572, 177] width 14 height 38
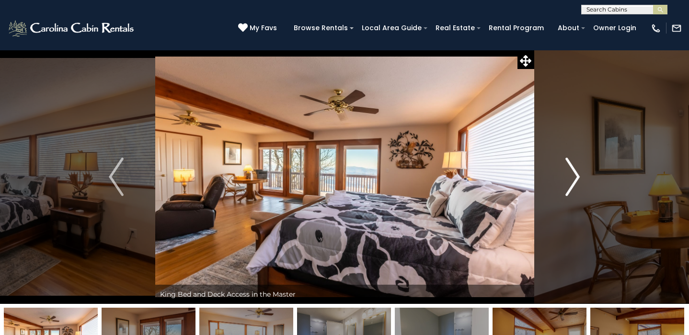
click at [575, 181] on img "Next" at bounding box center [572, 177] width 14 height 38
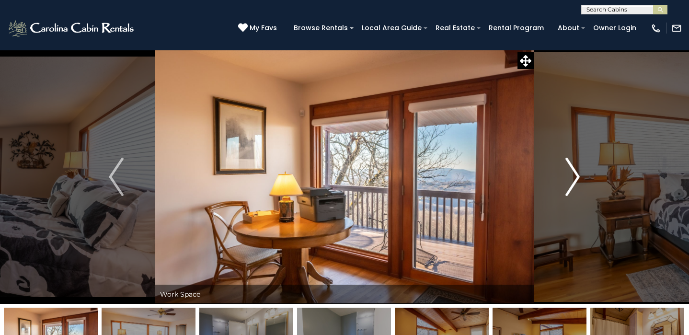
click at [575, 181] on img "Next" at bounding box center [572, 177] width 14 height 38
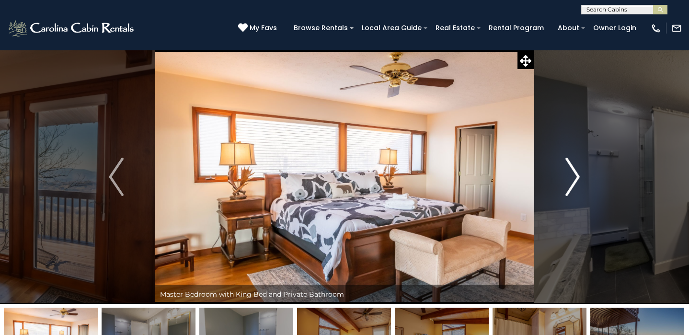
click at [575, 181] on img "Next" at bounding box center [572, 177] width 14 height 38
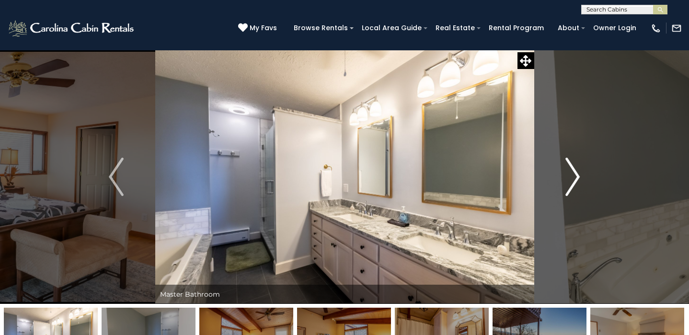
click at [575, 181] on img "Next" at bounding box center [572, 177] width 14 height 38
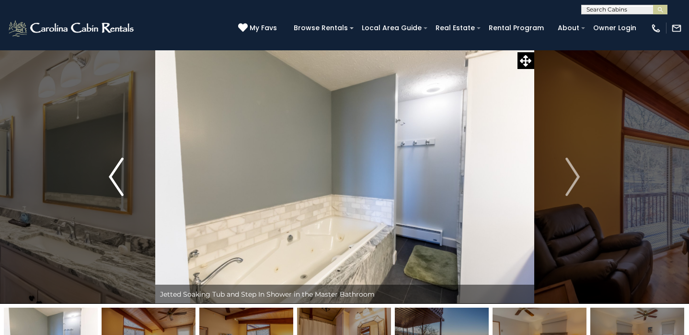
click at [117, 180] on img "Previous" at bounding box center [116, 177] width 14 height 38
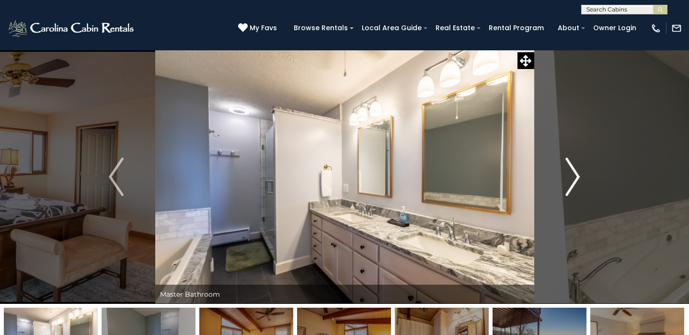
click at [580, 170] on button "Next" at bounding box center [572, 177] width 78 height 254
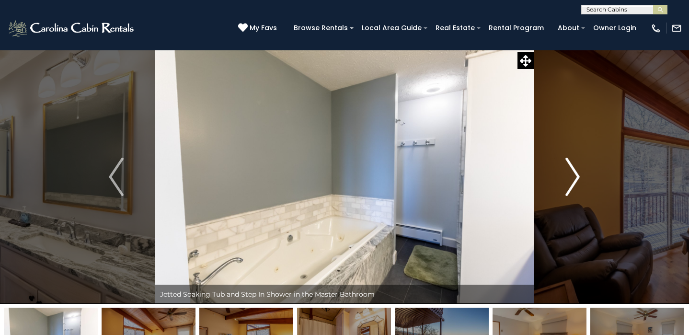
click at [580, 170] on button "Next" at bounding box center [572, 177] width 78 height 254
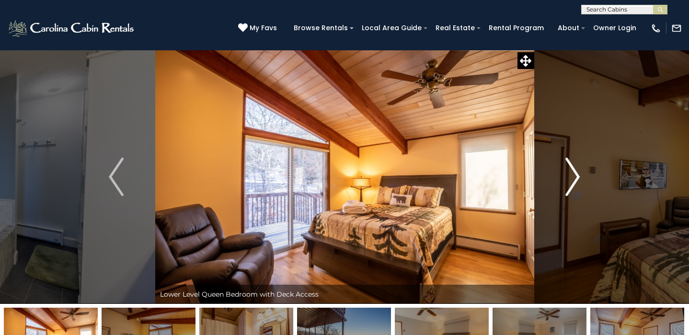
click at [580, 170] on button "Next" at bounding box center [572, 177] width 78 height 254
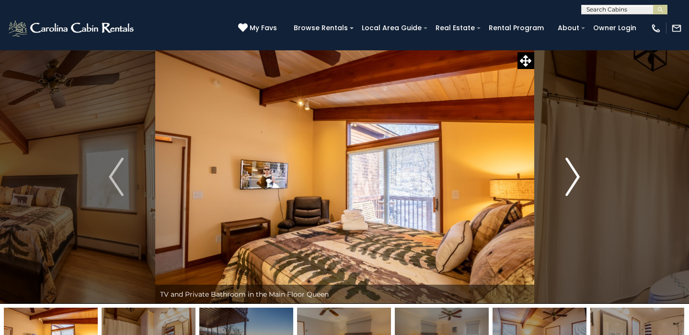
click at [580, 164] on button "Next" at bounding box center [572, 177] width 78 height 254
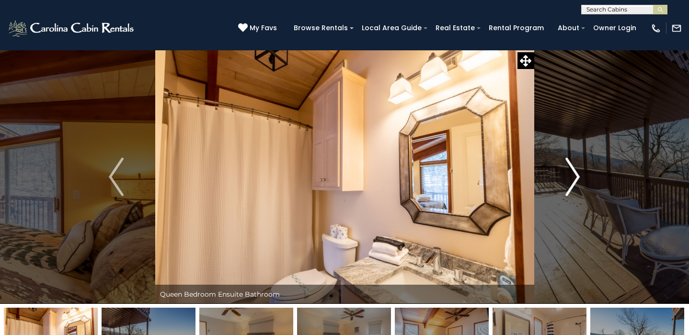
click at [580, 164] on button "Next" at bounding box center [572, 177] width 78 height 254
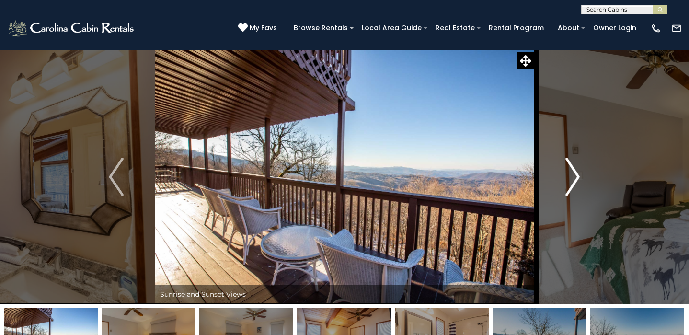
click at [580, 164] on button "Next" at bounding box center [572, 177] width 78 height 254
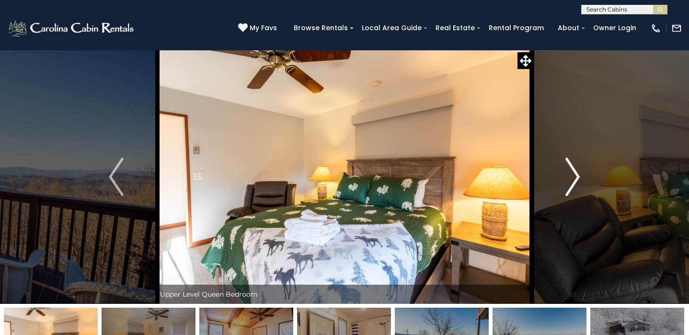
click at [580, 164] on button "Next" at bounding box center [572, 177] width 78 height 254
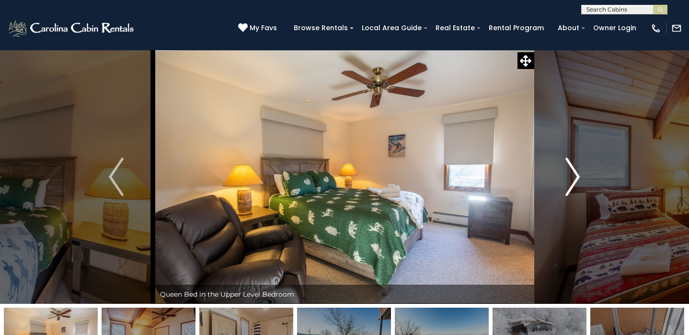
click at [580, 164] on button "Next" at bounding box center [572, 177] width 78 height 254
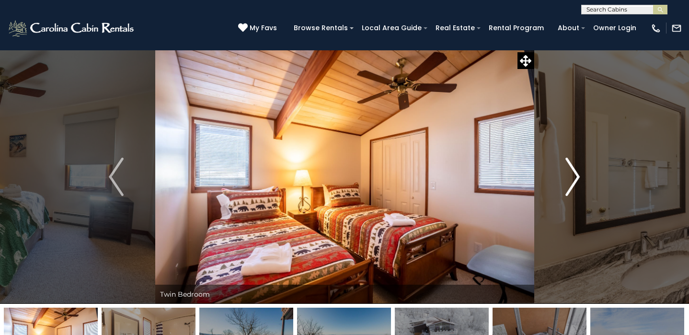
click at [580, 164] on button "Next" at bounding box center [572, 177] width 78 height 254
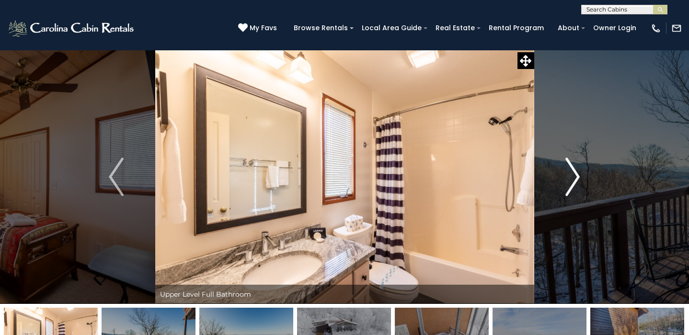
click at [580, 164] on button "Next" at bounding box center [572, 177] width 78 height 254
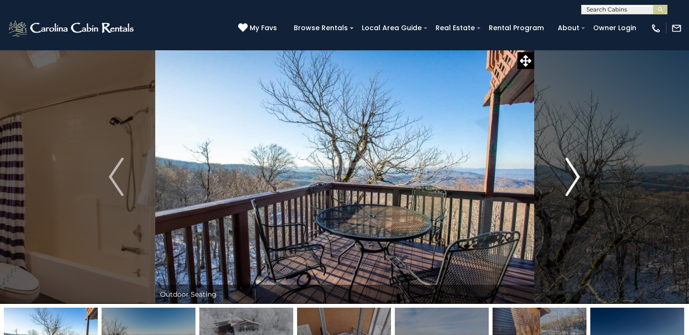
click at [580, 164] on button "Next" at bounding box center [572, 177] width 78 height 254
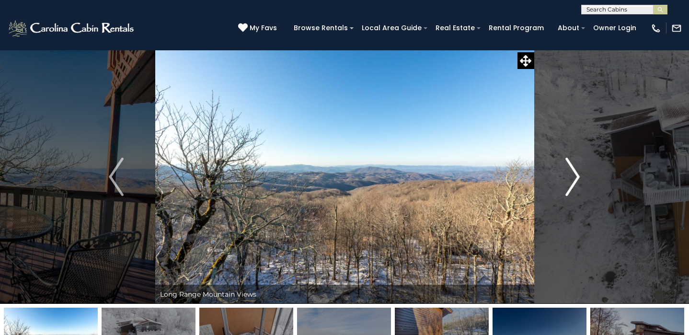
click at [580, 164] on button "Next" at bounding box center [572, 177] width 78 height 254
